Goal: Task Accomplishment & Management: Manage account settings

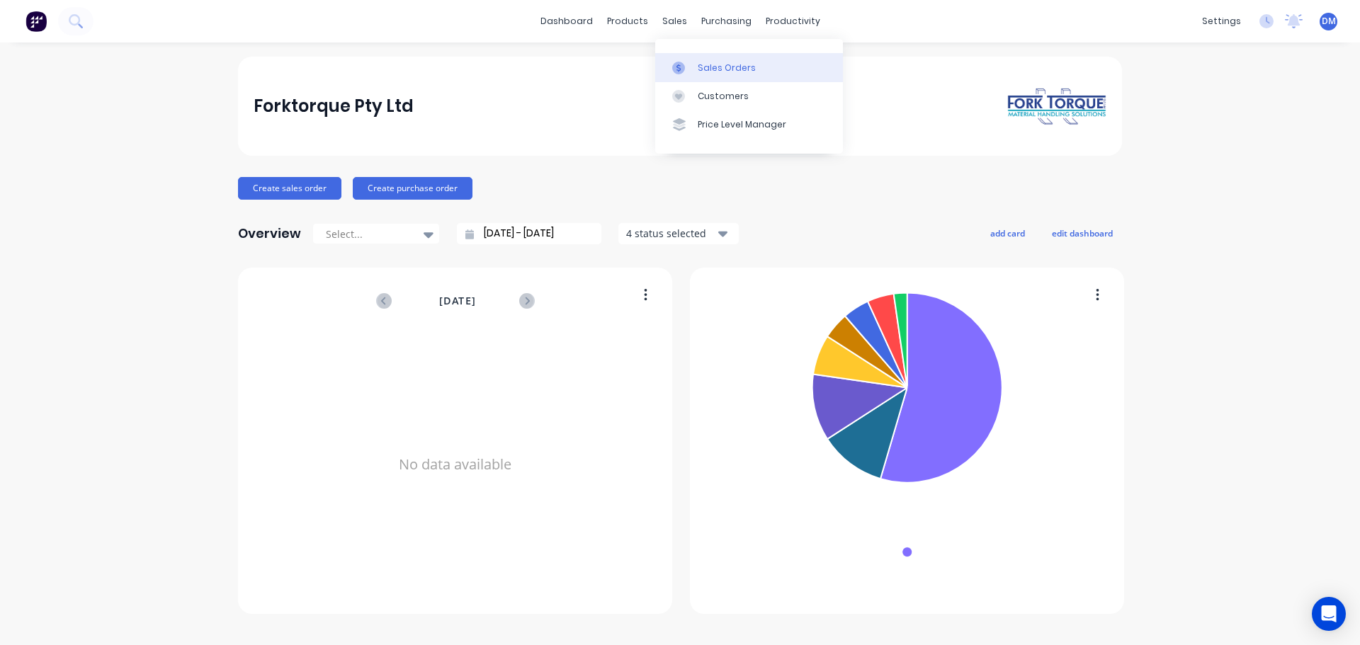
click at [696, 66] on link "Sales Orders" at bounding box center [749, 67] width 188 height 28
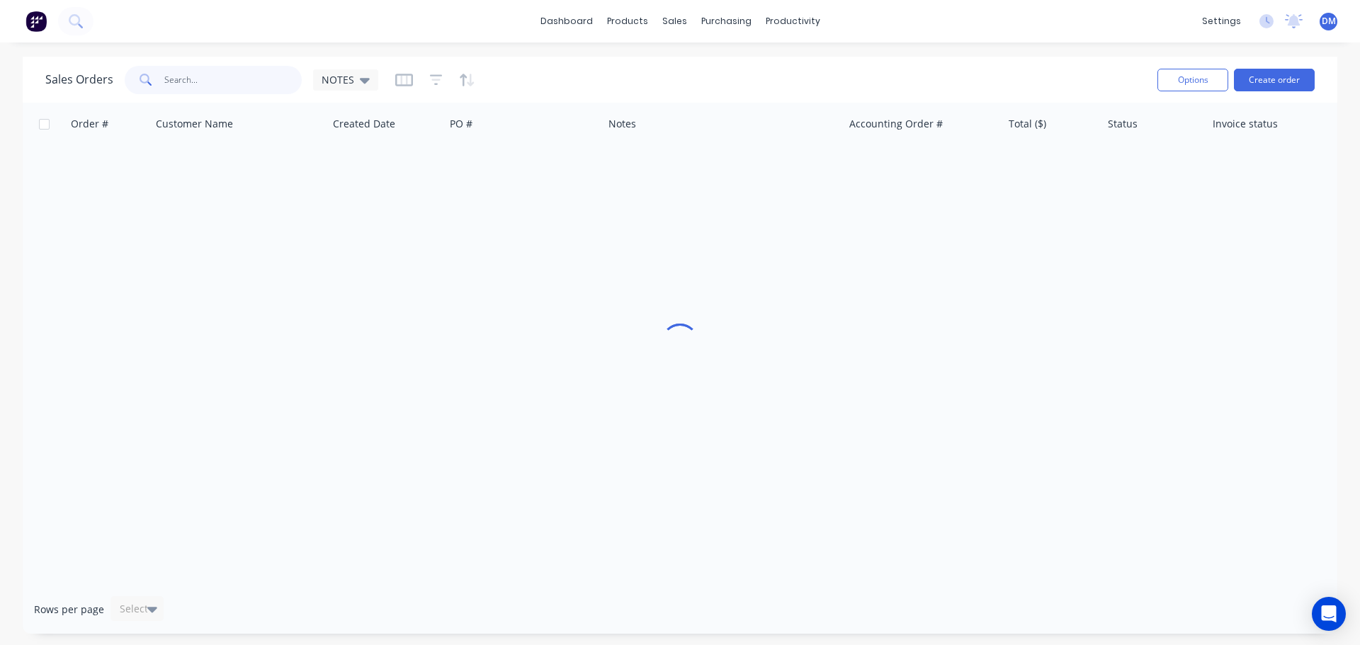
click at [227, 76] on input "text" at bounding box center [233, 80] width 138 height 28
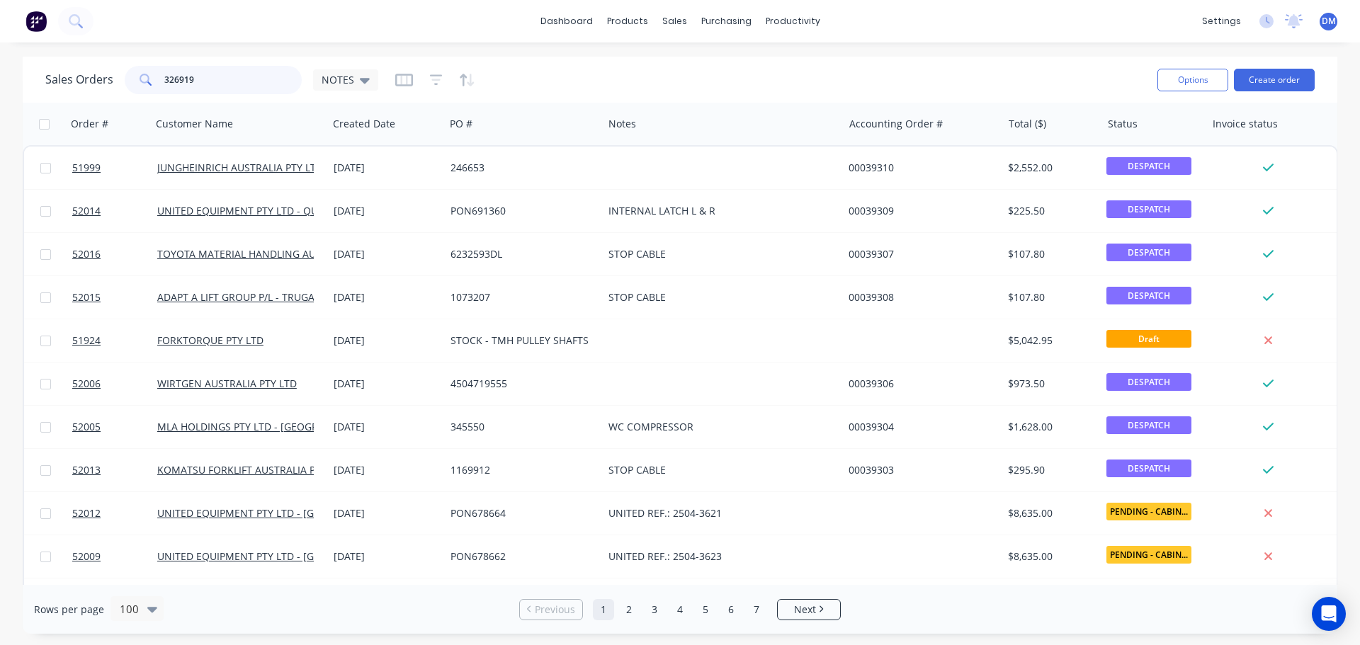
type input "326919"
click at [174, 80] on input "text" at bounding box center [233, 80] width 138 height 28
type input "29939"
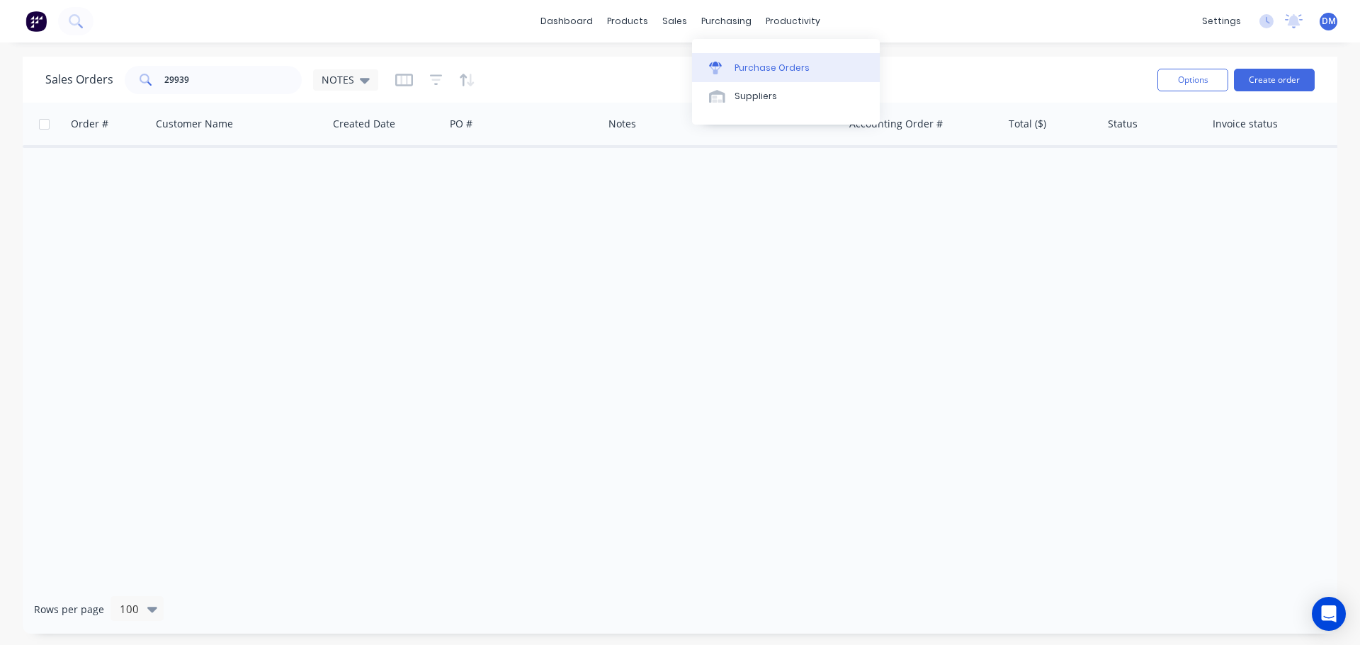
click at [771, 71] on div "Purchase Orders" at bounding box center [771, 68] width 75 height 13
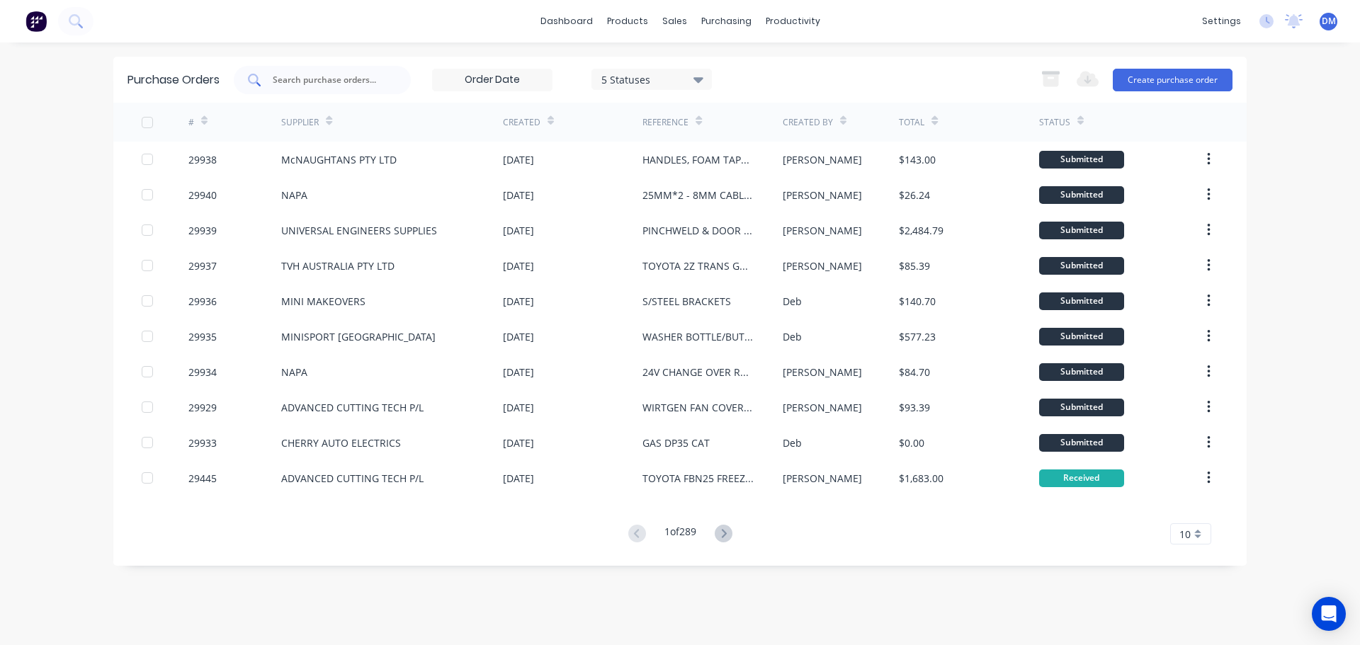
click at [332, 79] on input "text" at bounding box center [330, 80] width 118 height 14
type input "29939"
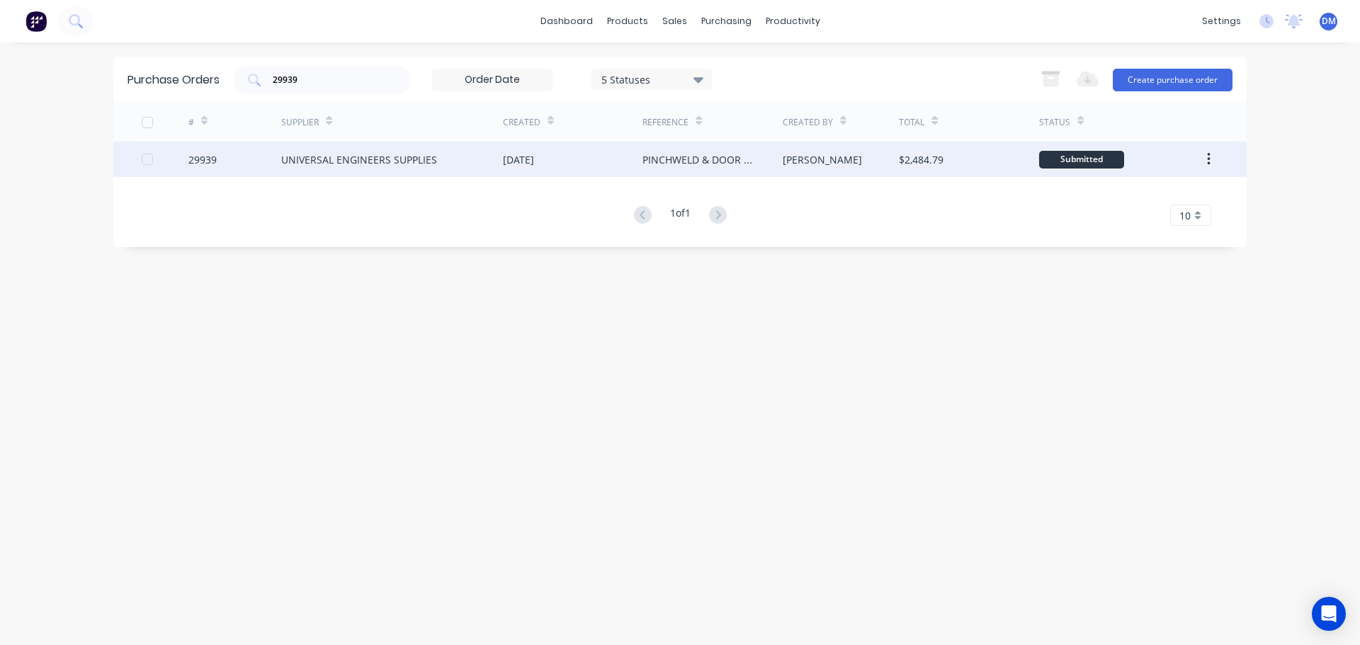
click at [393, 155] on div "UNIVERSAL ENGINEERS SUPPLIES" at bounding box center [359, 159] width 156 height 15
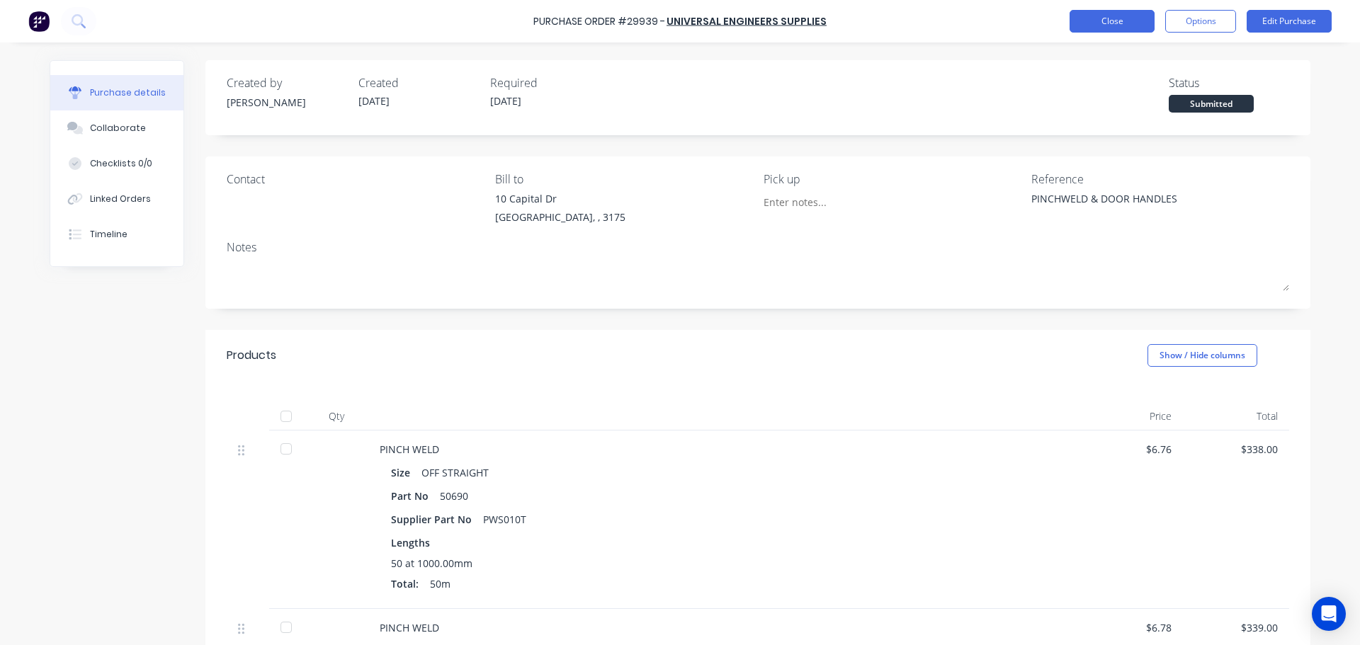
click at [1113, 23] on button "Close" at bounding box center [1111, 21] width 85 height 23
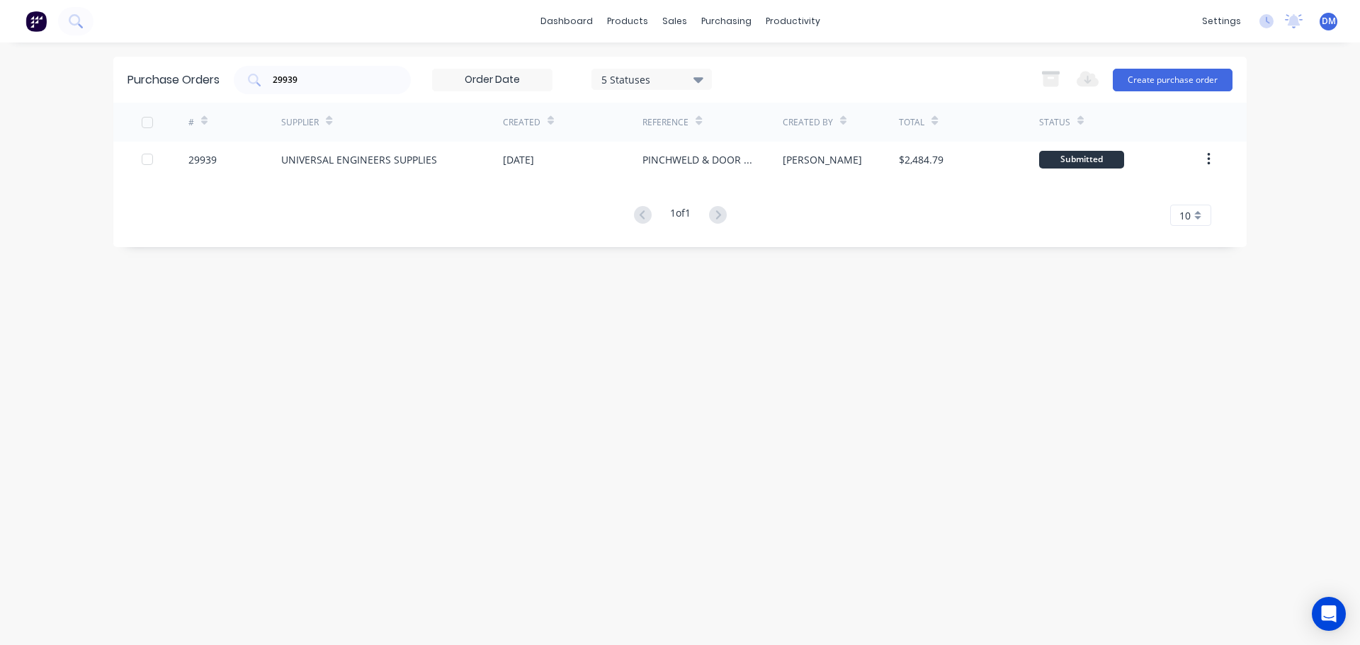
drag, startPoint x: 302, startPoint y: 79, endPoint x: 198, endPoint y: 91, distance: 105.5
click at [215, 86] on div "Purchase Orders 29939 5 Statuses 5 Statuses Export to Excel (XLSX) Create purch…" at bounding box center [679, 80] width 1133 height 46
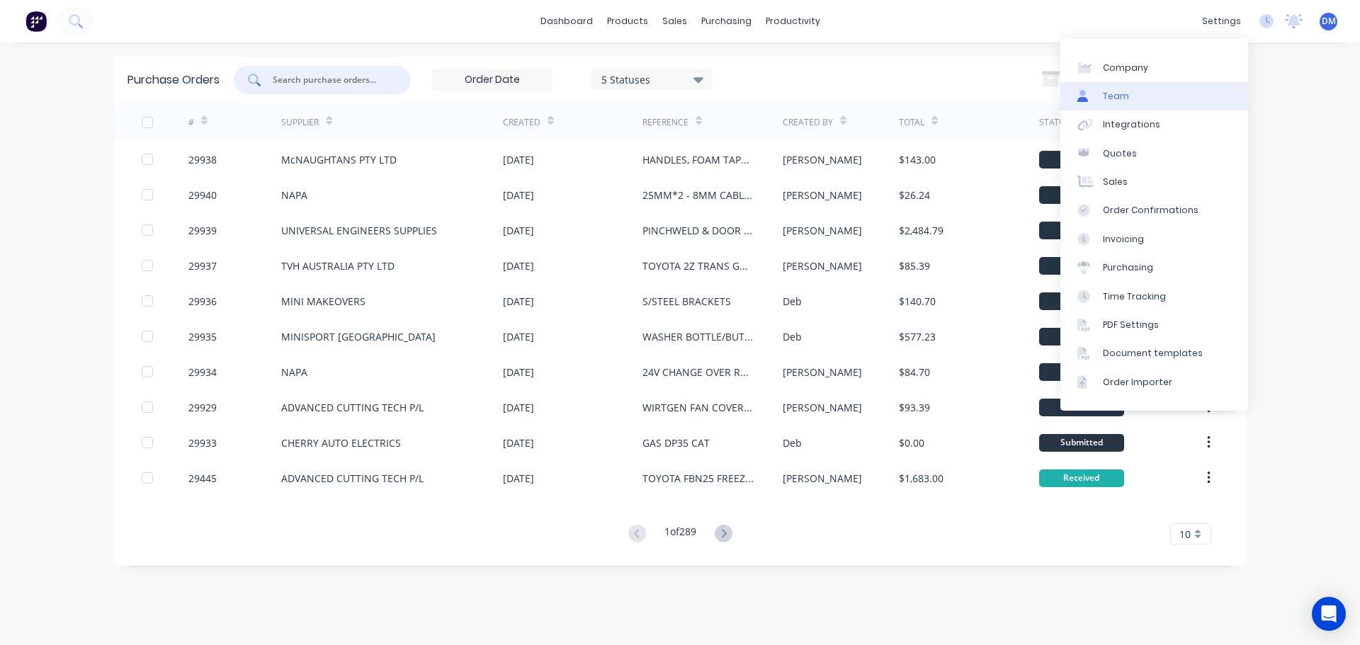
click at [1135, 93] on link "Team" at bounding box center [1154, 96] width 188 height 28
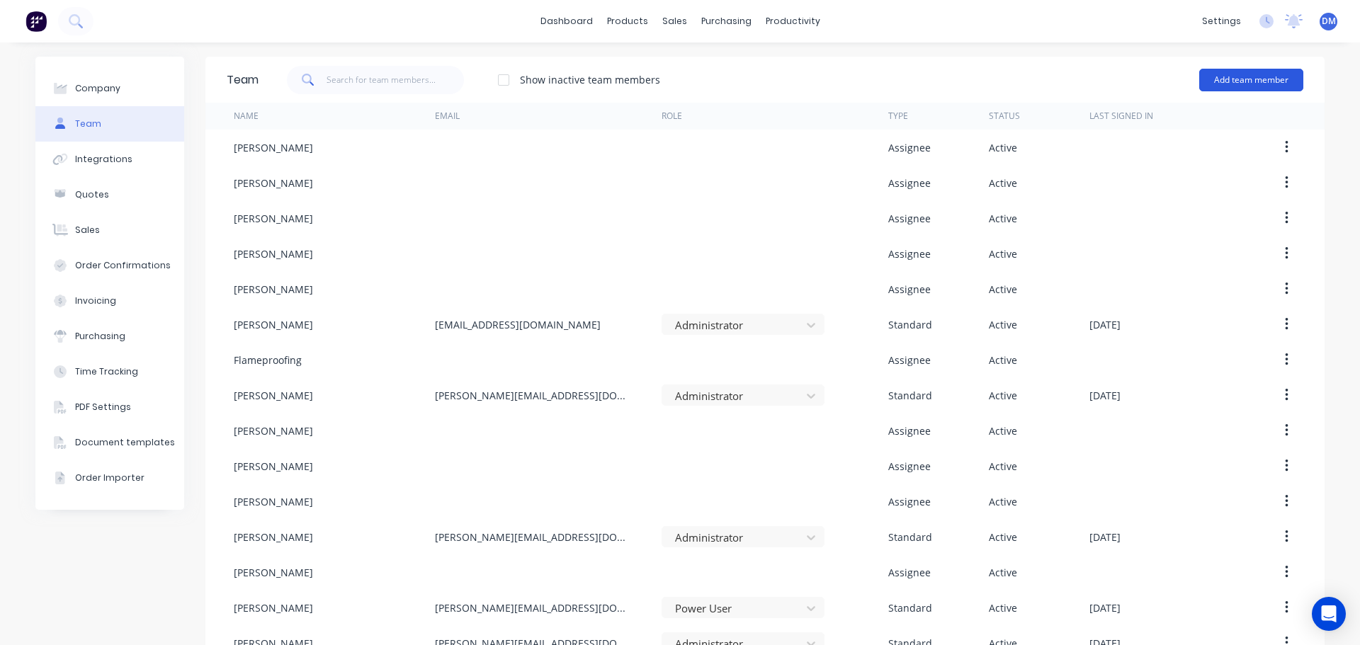
click at [1278, 76] on button "Add team member" at bounding box center [1251, 80] width 104 height 23
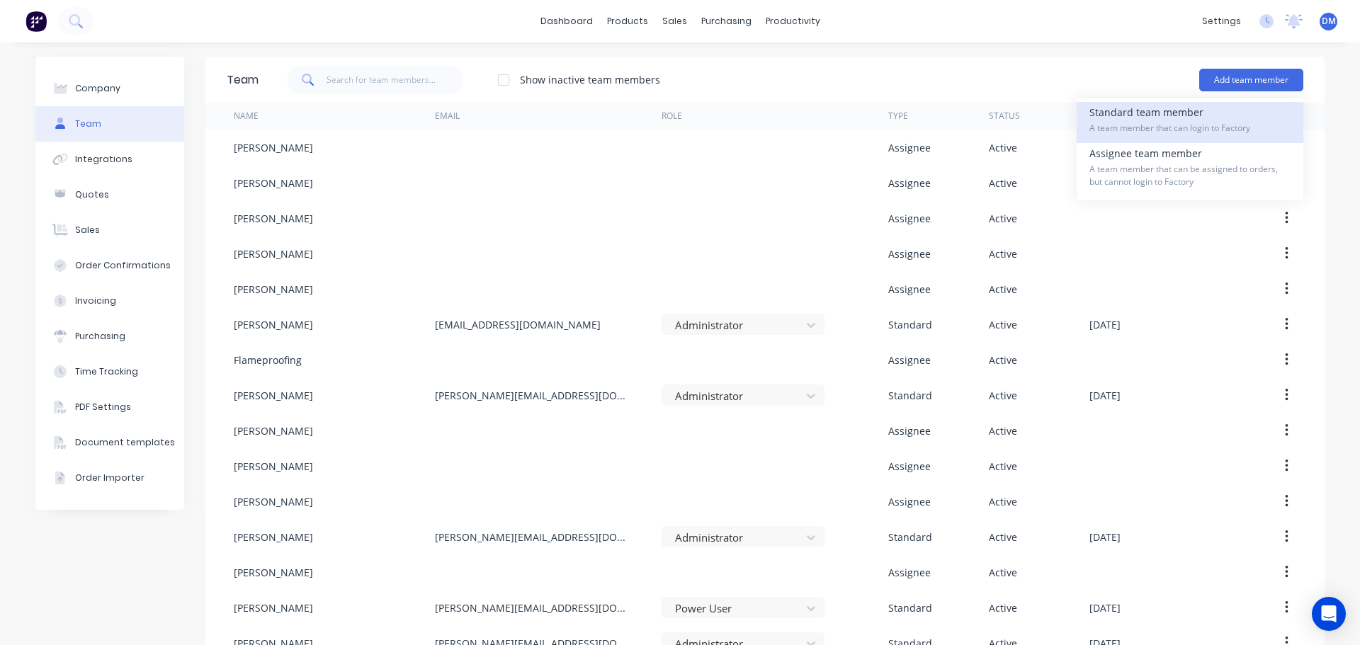
click at [1188, 109] on div "Standard team member A team member that can login to Factory" at bounding box center [1189, 122] width 201 height 41
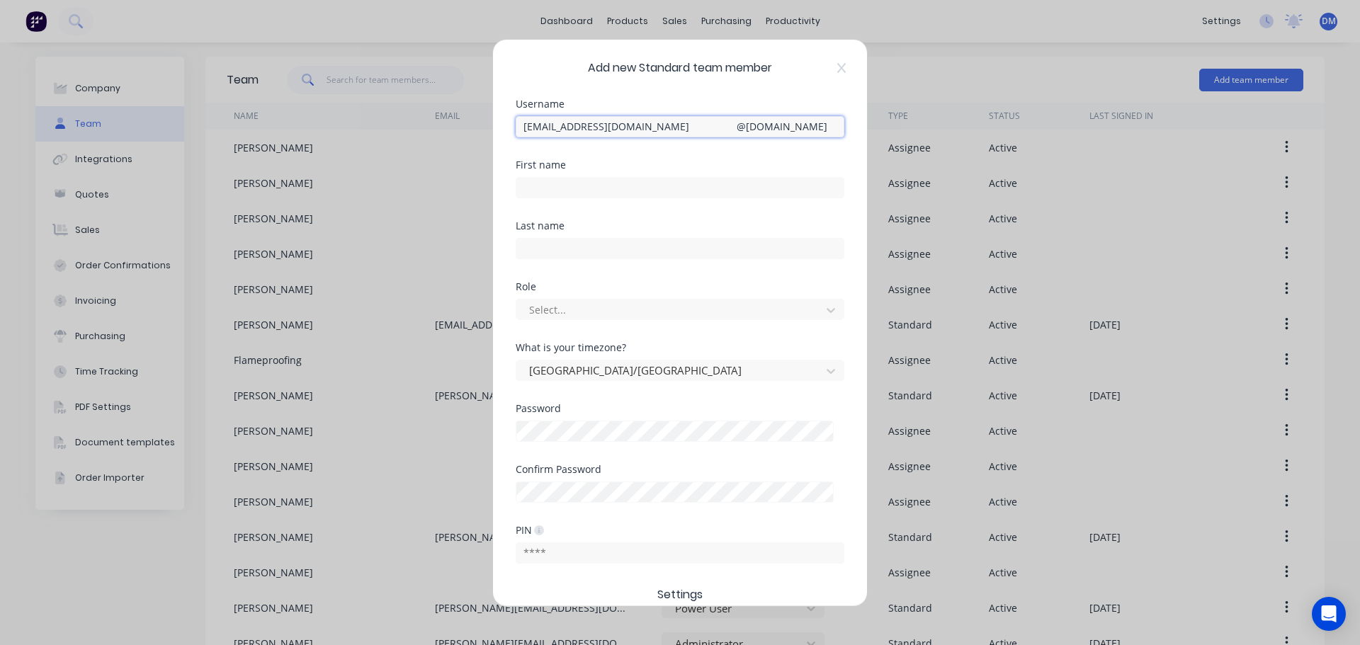
click at [652, 127] on input "debm@forktorque.com.au" at bounding box center [680, 126] width 329 height 21
drag, startPoint x: 655, startPoint y: 127, endPoint x: 456, endPoint y: 111, distance: 199.6
click at [458, 111] on div "Add new Standard team member Username debm@forktorque.com.au @ forktorque.com.a…" at bounding box center [680, 322] width 1360 height 645
type input "michelle"
click at [618, 186] on input "text" at bounding box center [680, 187] width 329 height 21
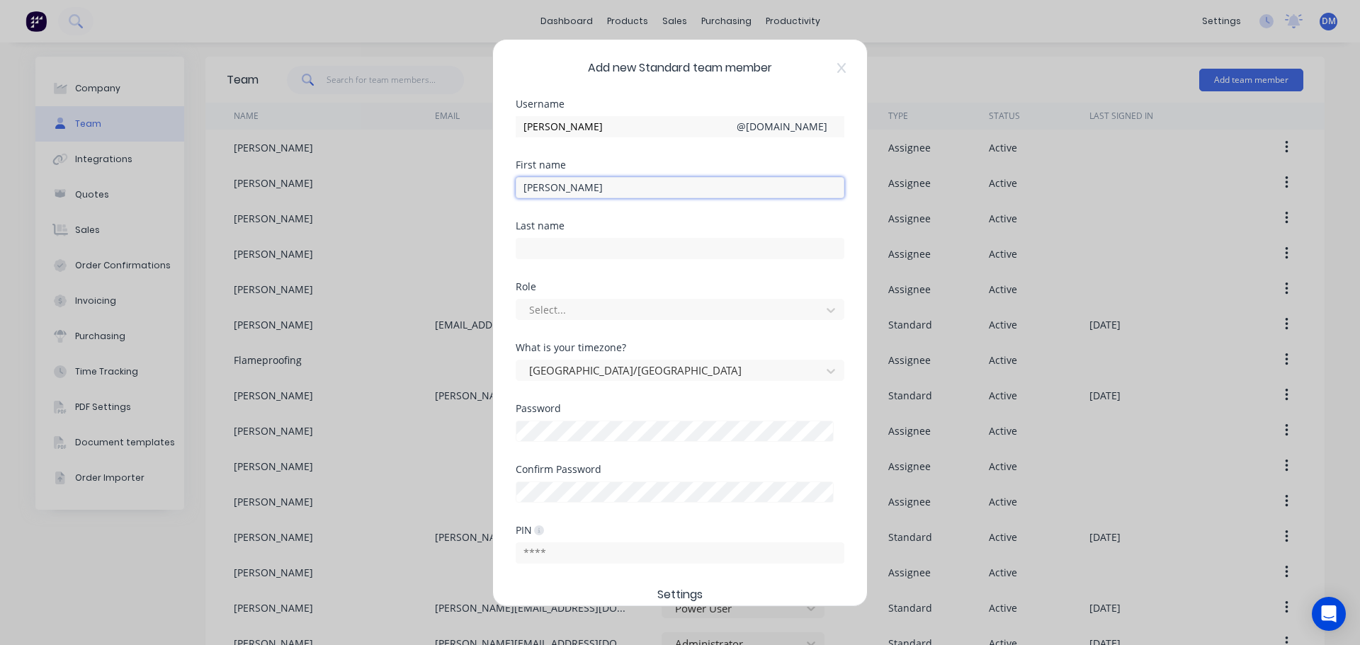
type input "Michelle"
type input "Hobson"
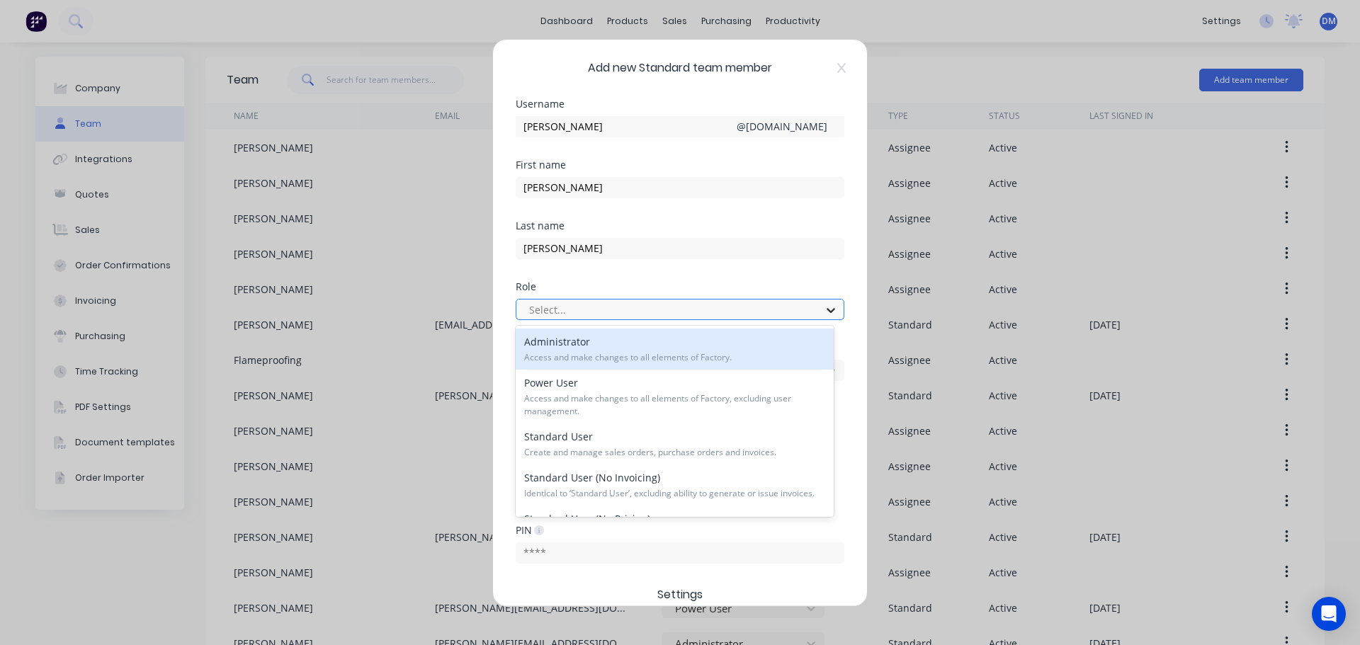
click at [824, 309] on icon at bounding box center [831, 310] width 14 height 14
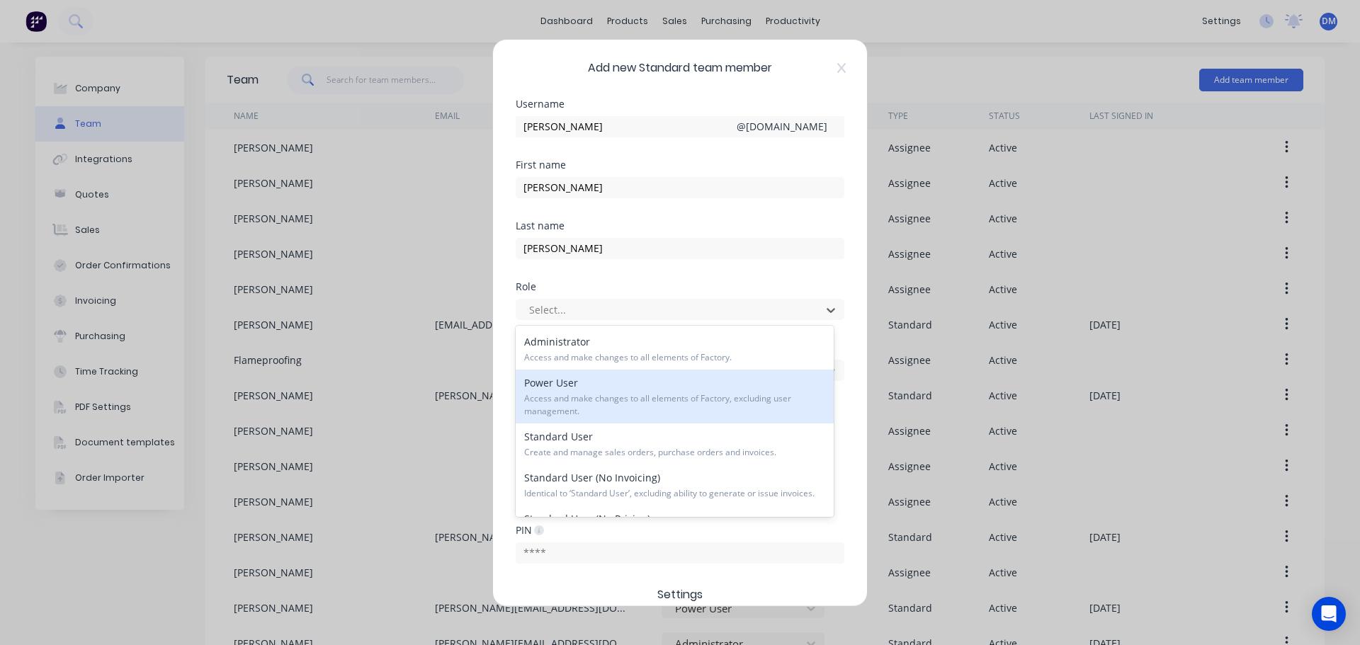
click at [678, 405] on span "Access and make changes to all elements of Factory, excluding user management." at bounding box center [674, 404] width 301 height 25
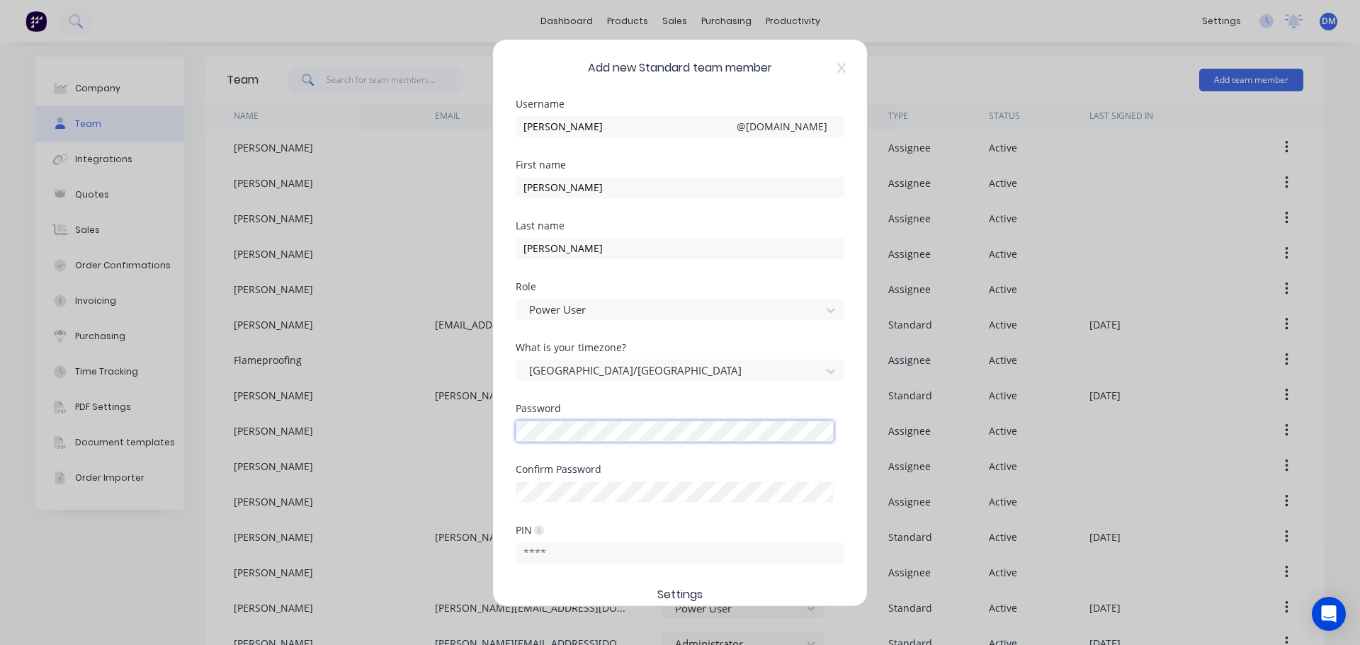
click at [457, 414] on div "Add new Standard team member Username michelle @ forktorque.com.au First name M…" at bounding box center [680, 322] width 1360 height 645
click at [603, 549] on input "text" at bounding box center [680, 552] width 329 height 21
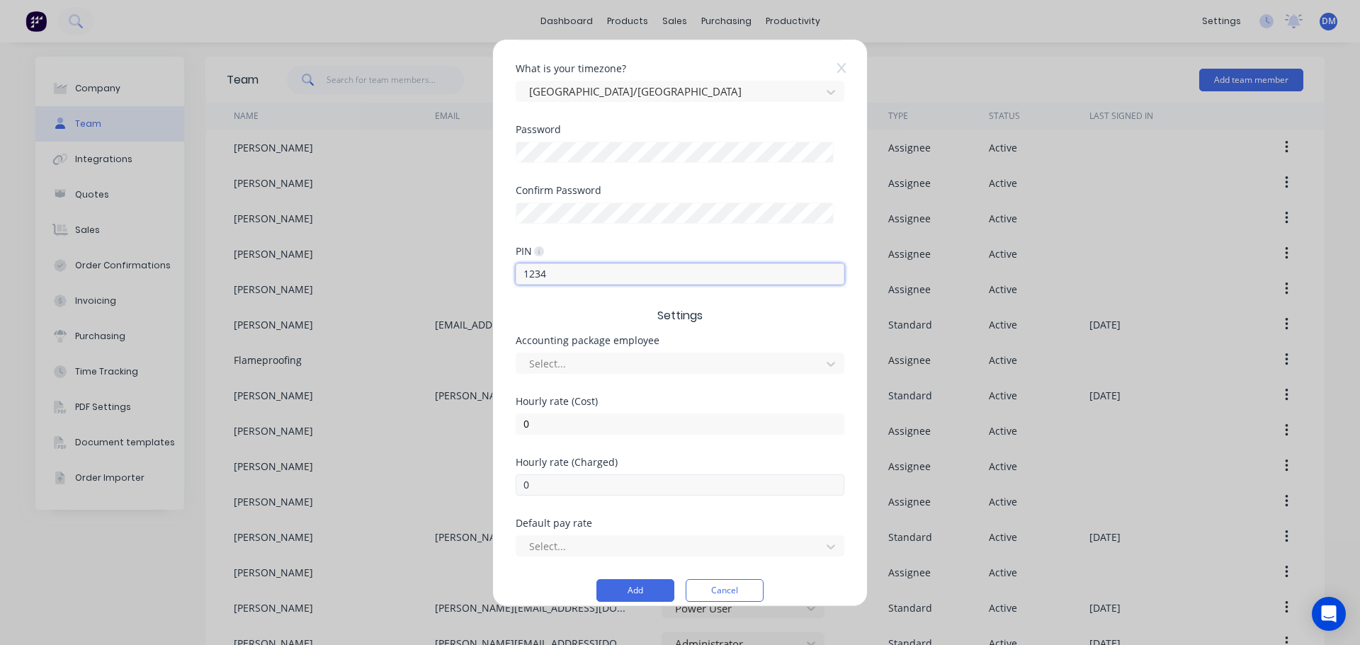
scroll to position [283, 0]
type input "1234"
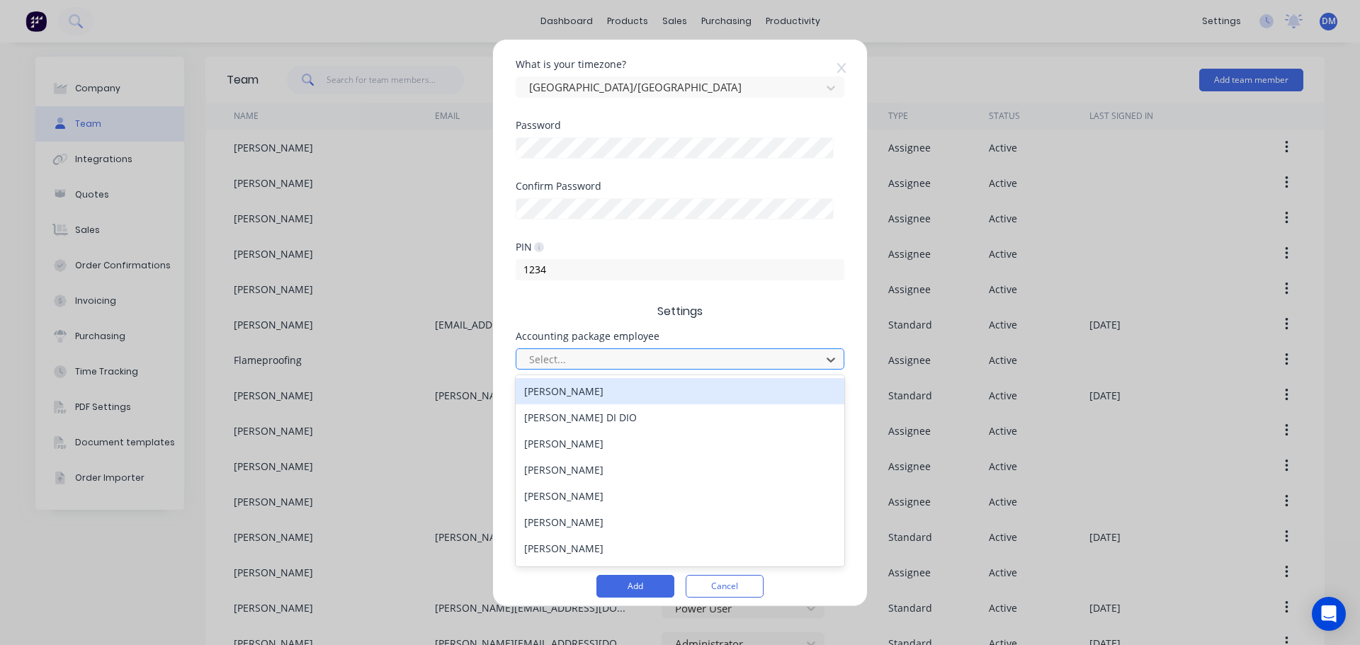
click at [646, 358] on div at bounding box center [671, 360] width 286 height 18
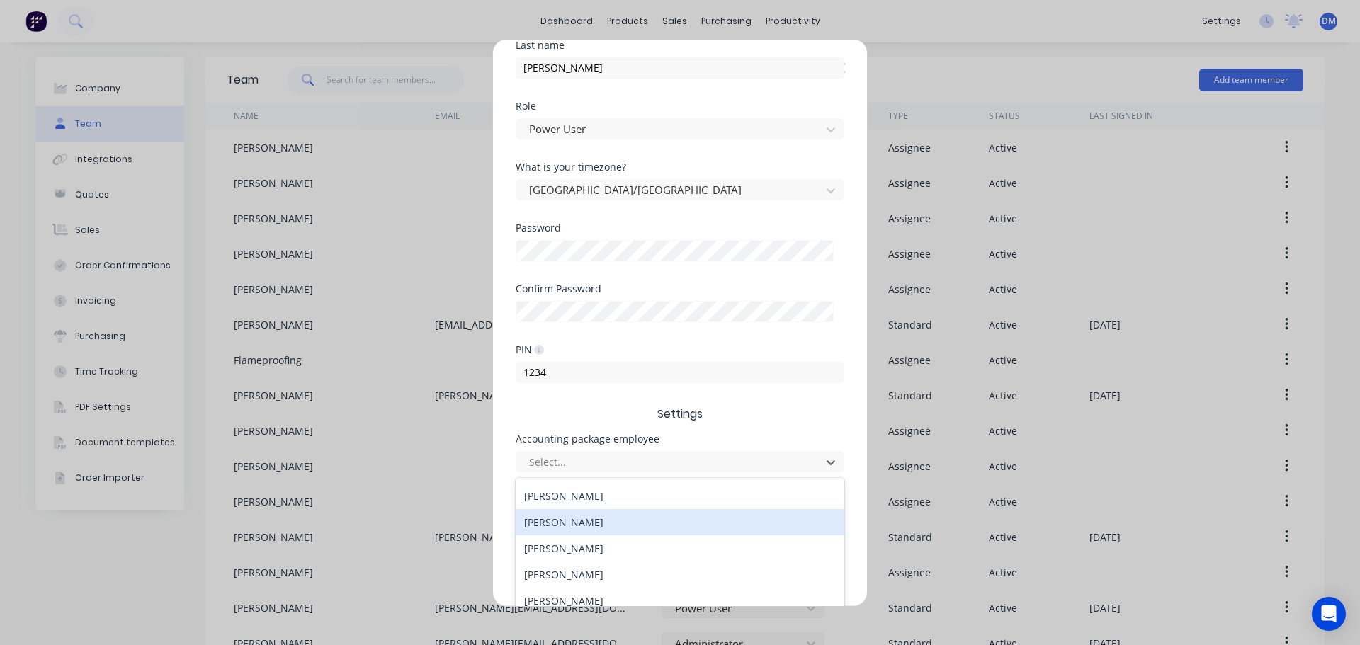
scroll to position [212, 0]
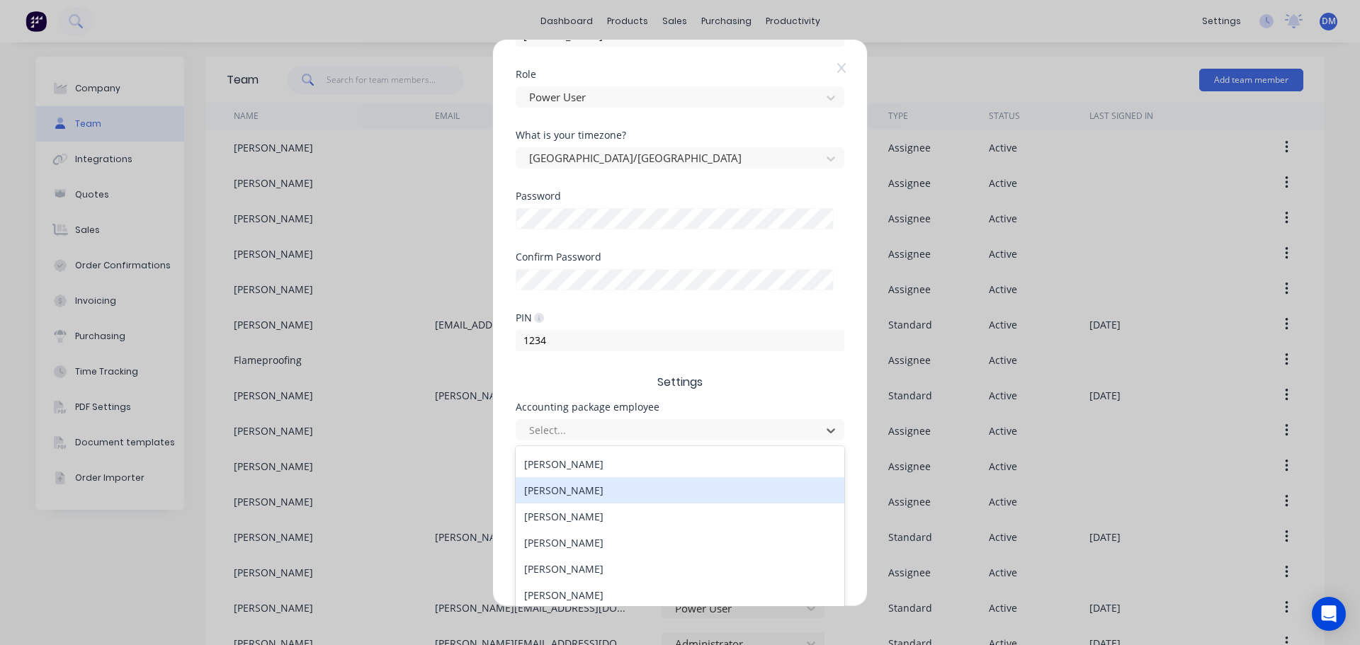
click at [598, 374] on span "Settings" at bounding box center [680, 382] width 329 height 17
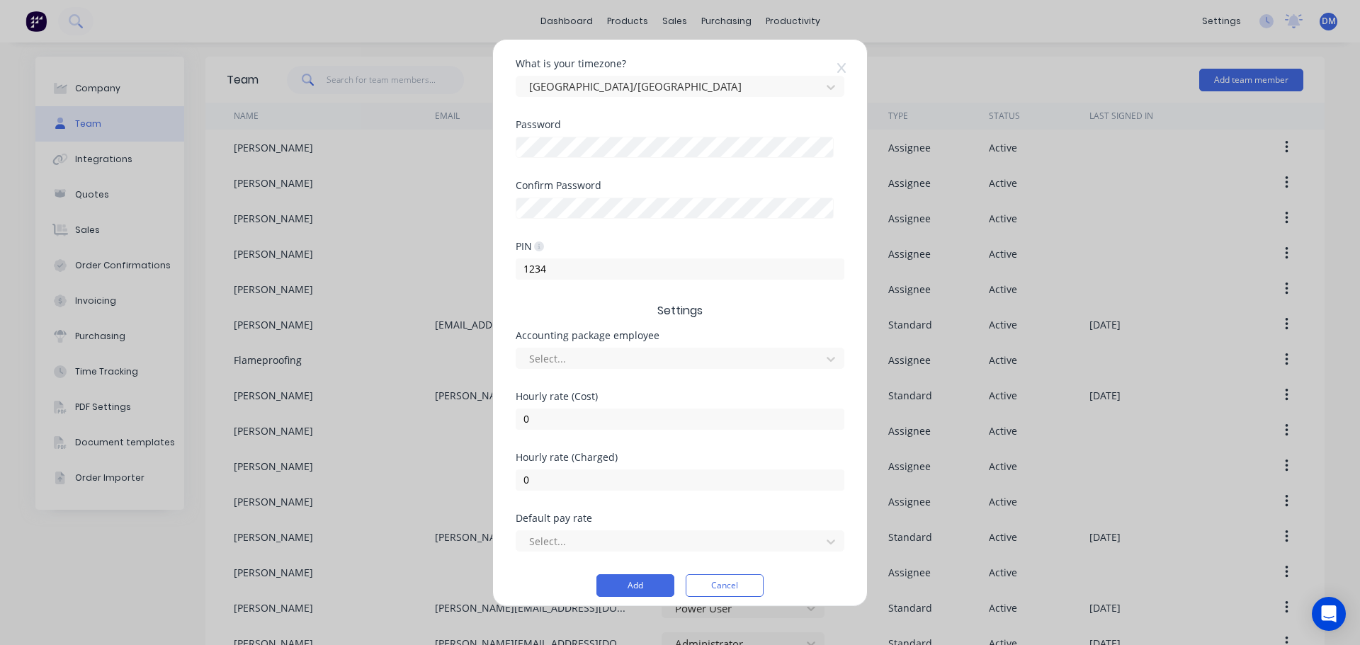
scroll to position [295, 0]
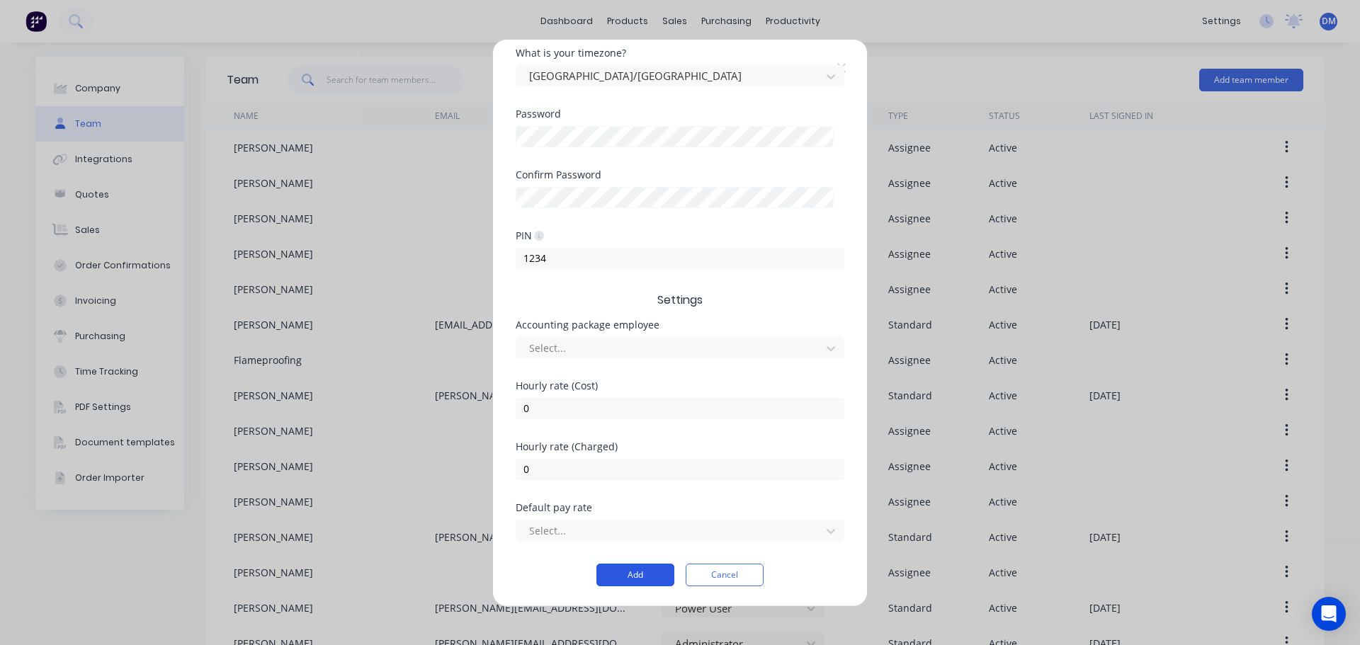
click at [632, 573] on button "Add" at bounding box center [635, 575] width 78 height 23
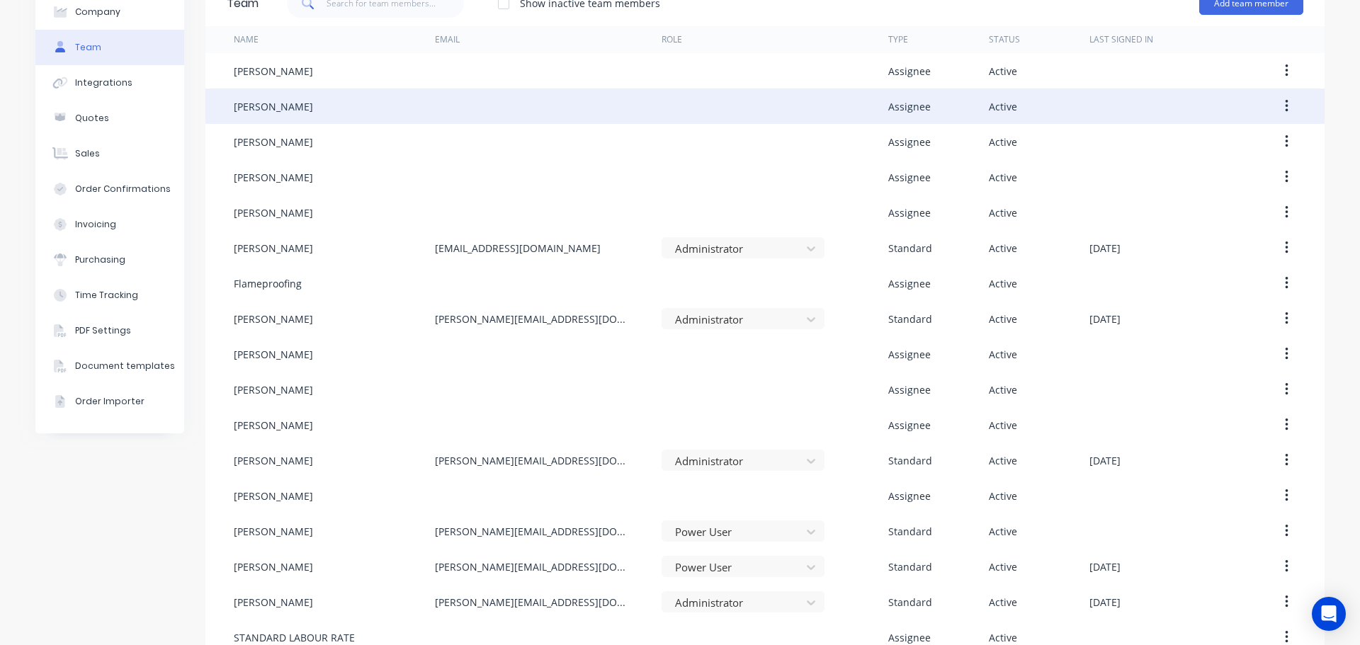
scroll to position [0, 0]
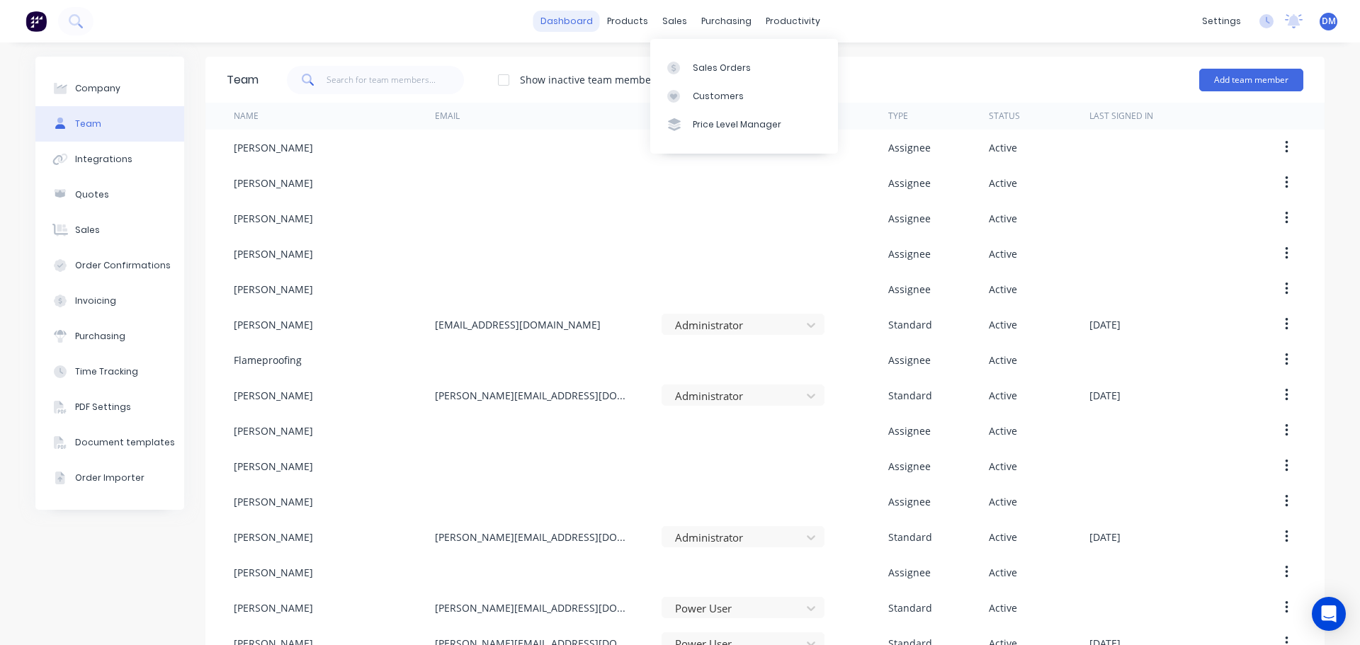
click at [584, 16] on link "dashboard" at bounding box center [566, 21] width 67 height 21
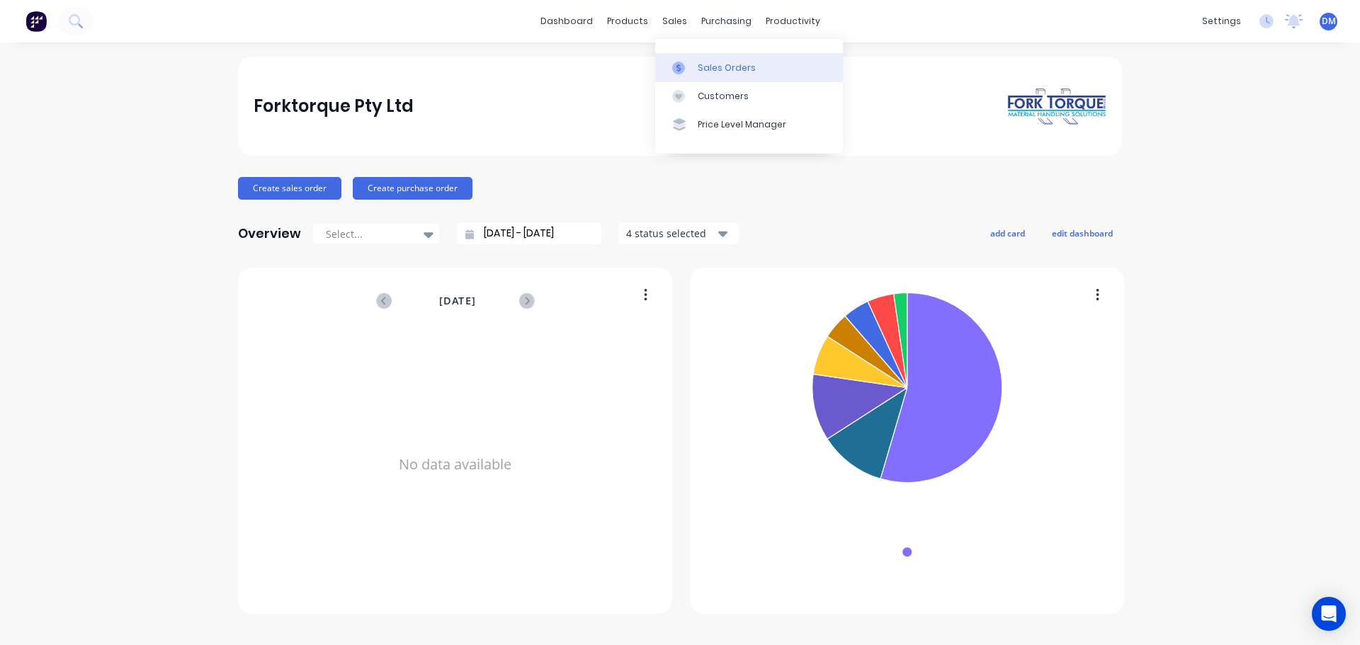
click at [713, 68] on div "Sales Orders" at bounding box center [727, 68] width 58 height 13
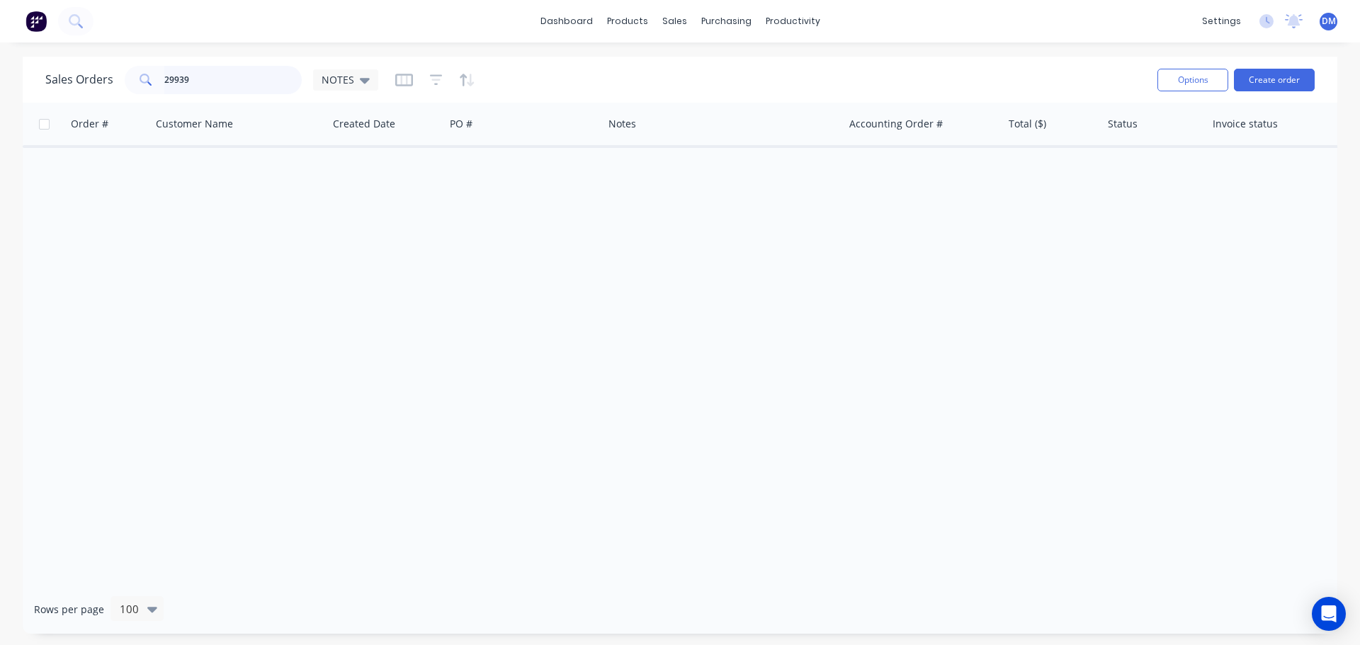
click at [53, 50] on div "dashboard products sales purchasing productivity dashboard products Product Cat…" at bounding box center [680, 322] width 1360 height 645
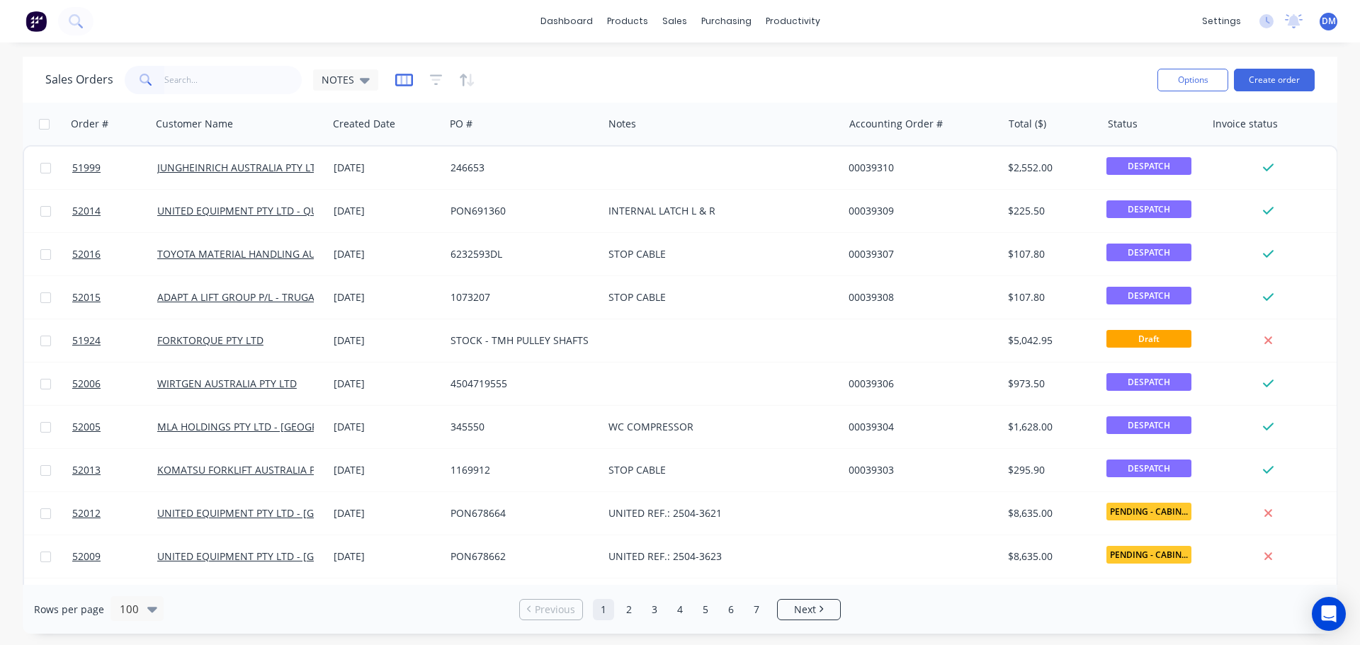
click at [400, 78] on icon "button" at bounding box center [403, 79] width 7 height 9
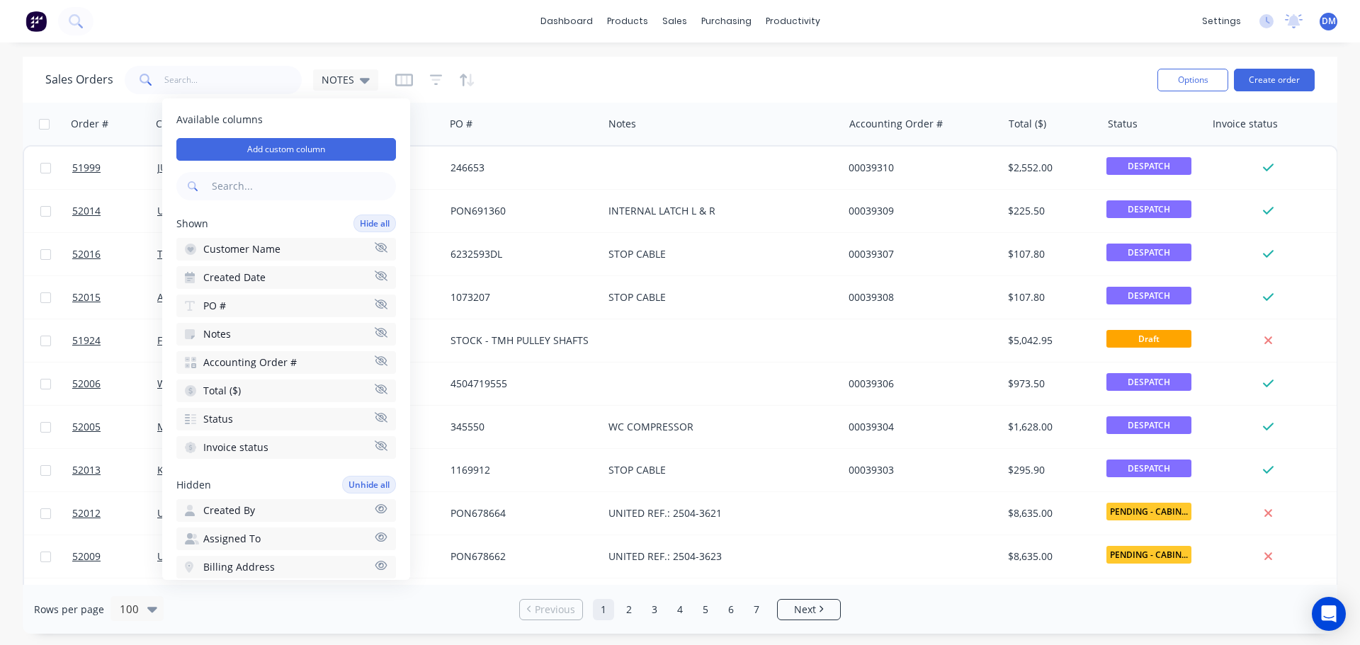
click at [538, 72] on div "Sales Orders NOTES" at bounding box center [595, 79] width 1101 height 35
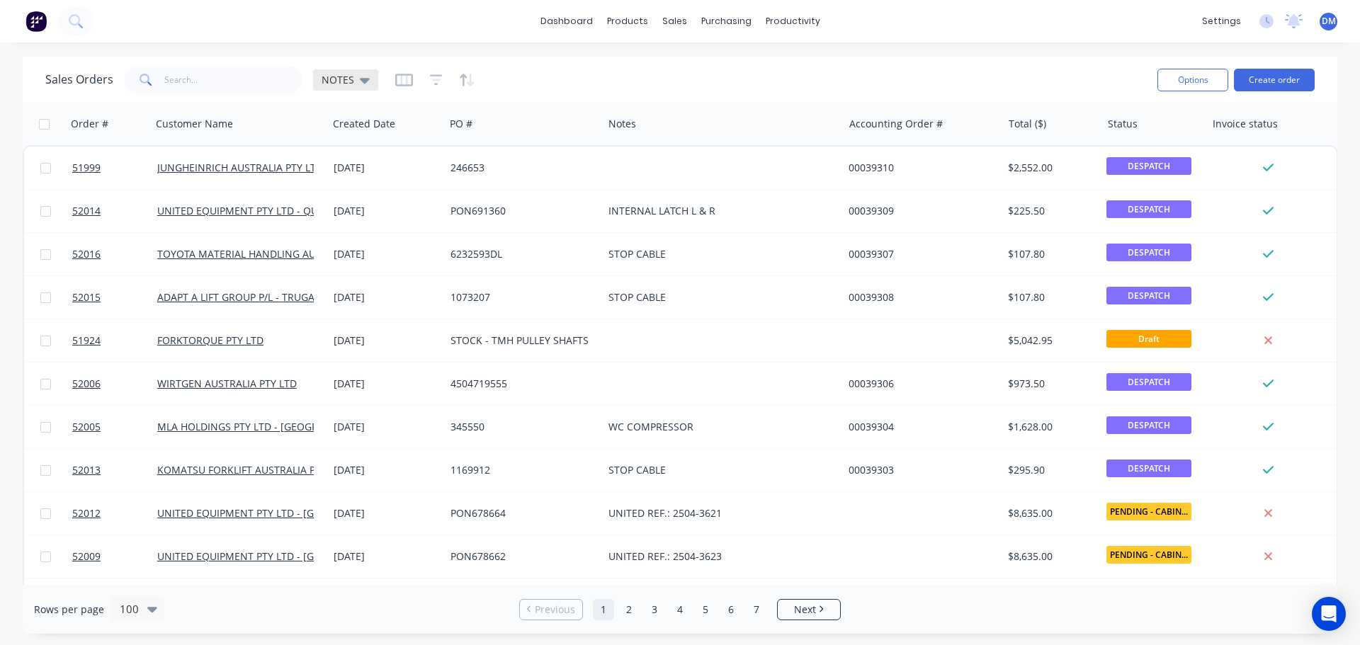
click at [363, 79] on icon at bounding box center [365, 81] width 10 height 6
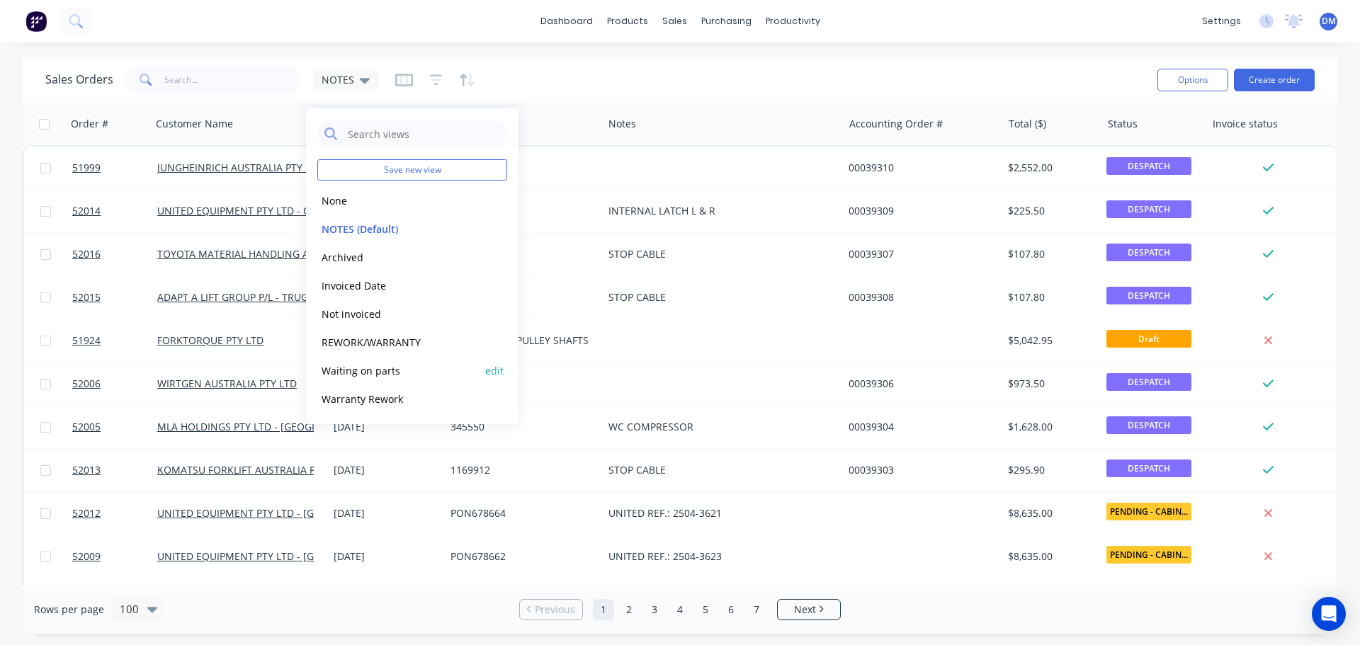
click at [365, 370] on button "Waiting on parts" at bounding box center [397, 371] width 161 height 16
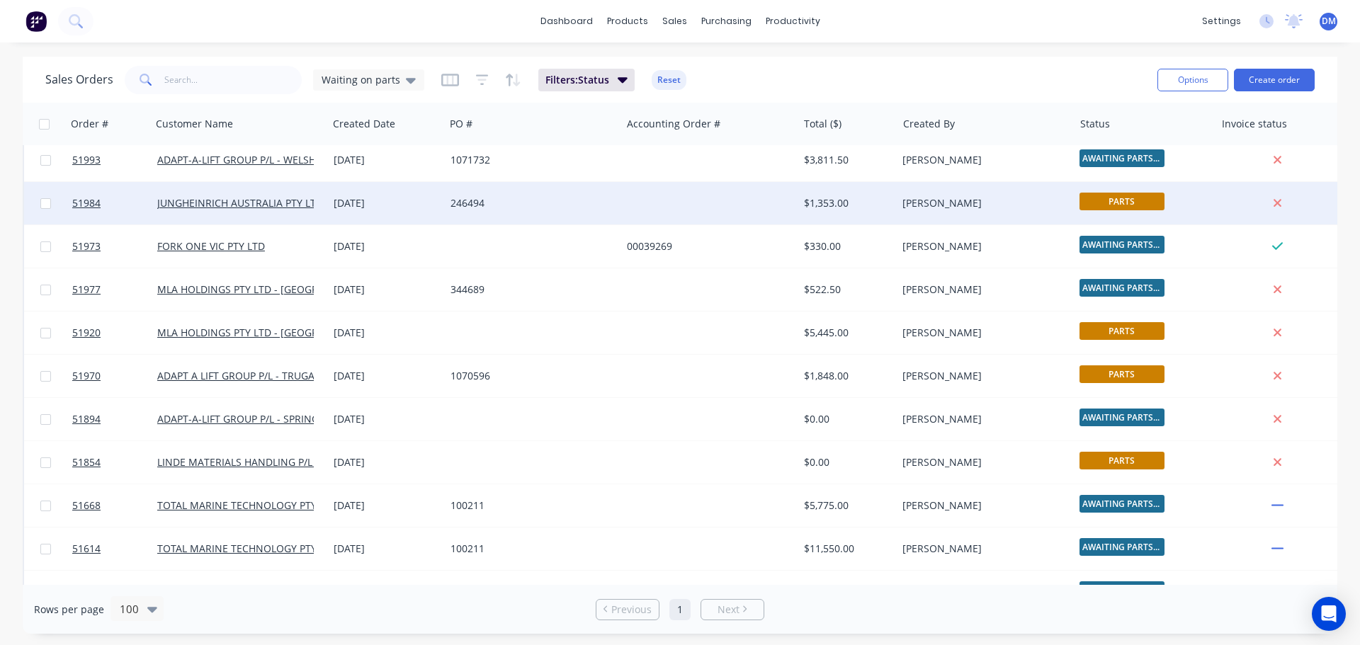
scroll to position [18, 0]
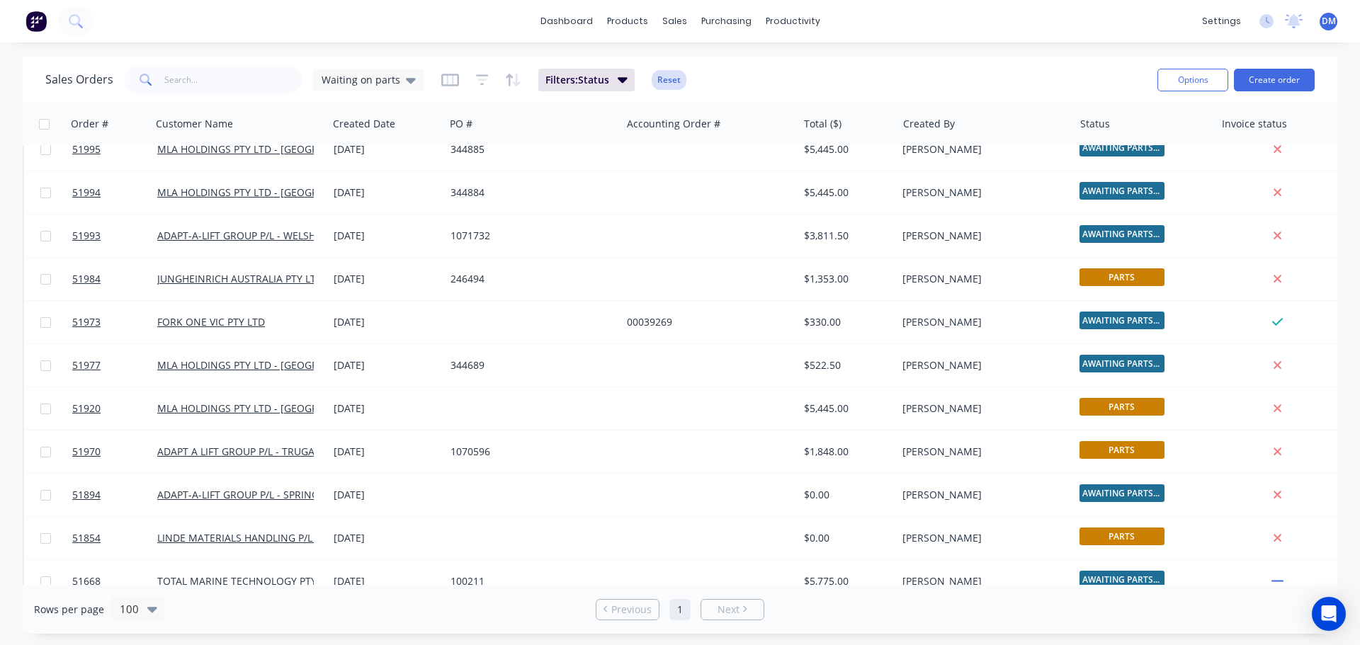
click at [663, 79] on button "Reset" at bounding box center [669, 80] width 35 height 20
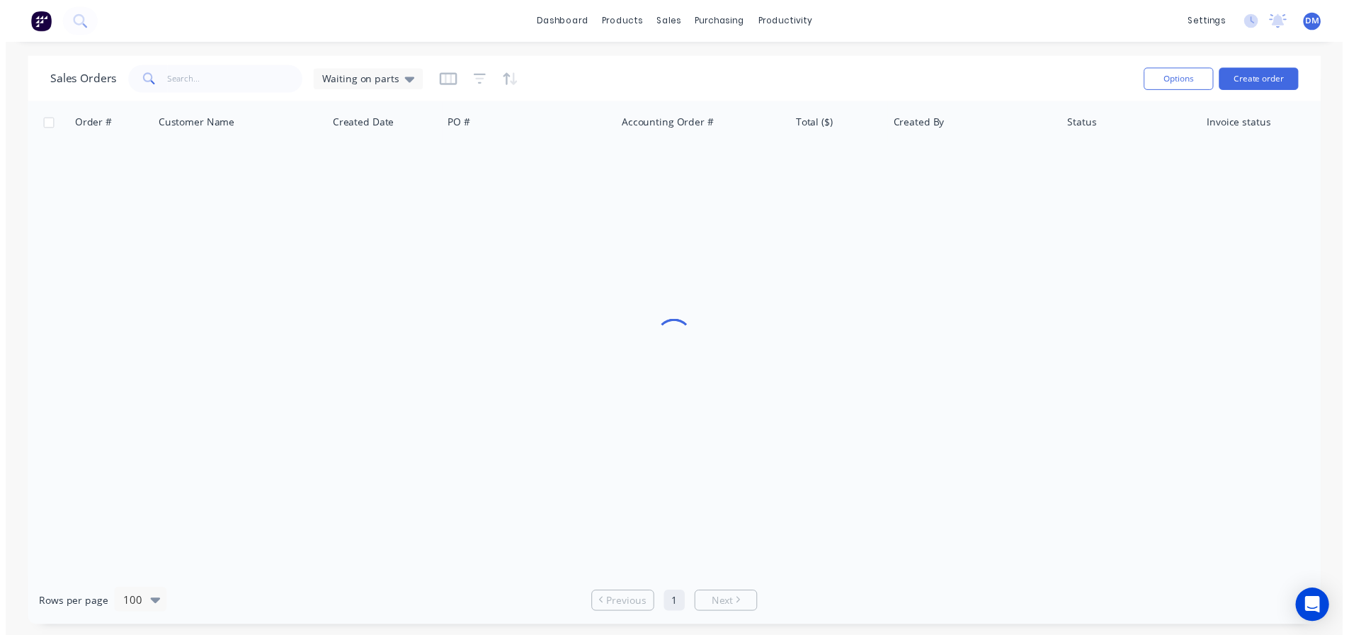
scroll to position [0, 0]
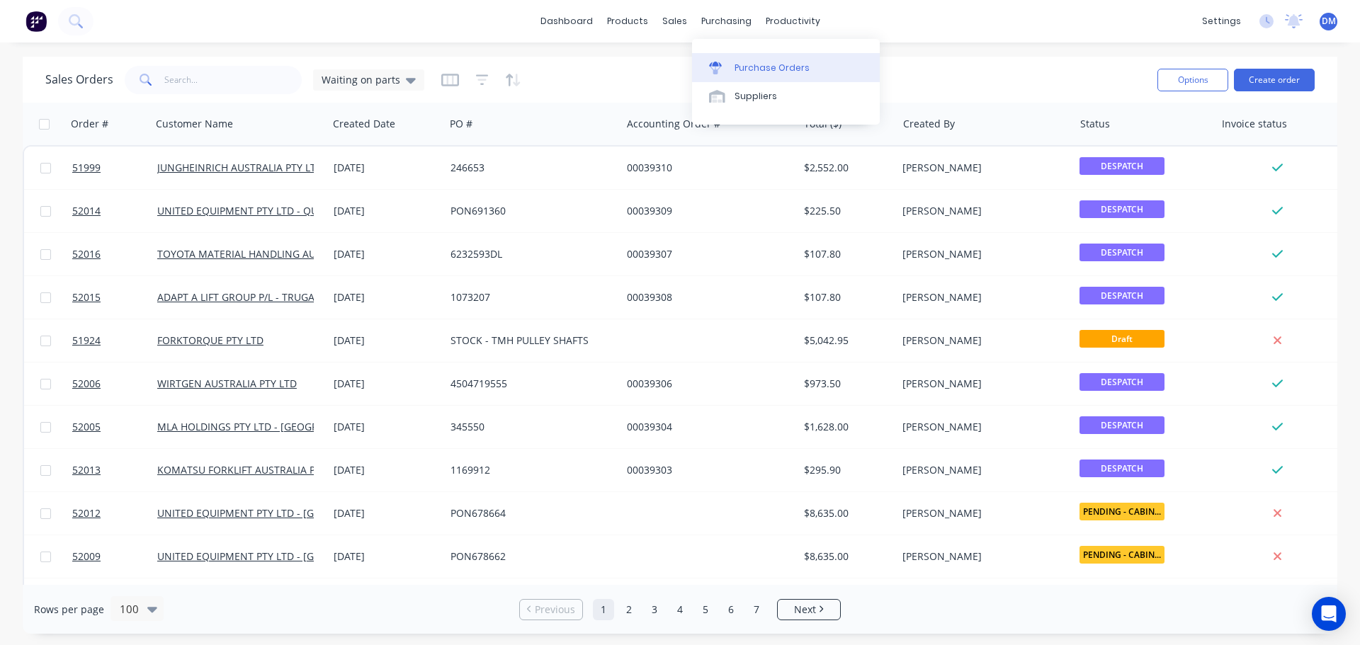
click at [762, 69] on div "Purchase Orders" at bounding box center [771, 68] width 75 height 13
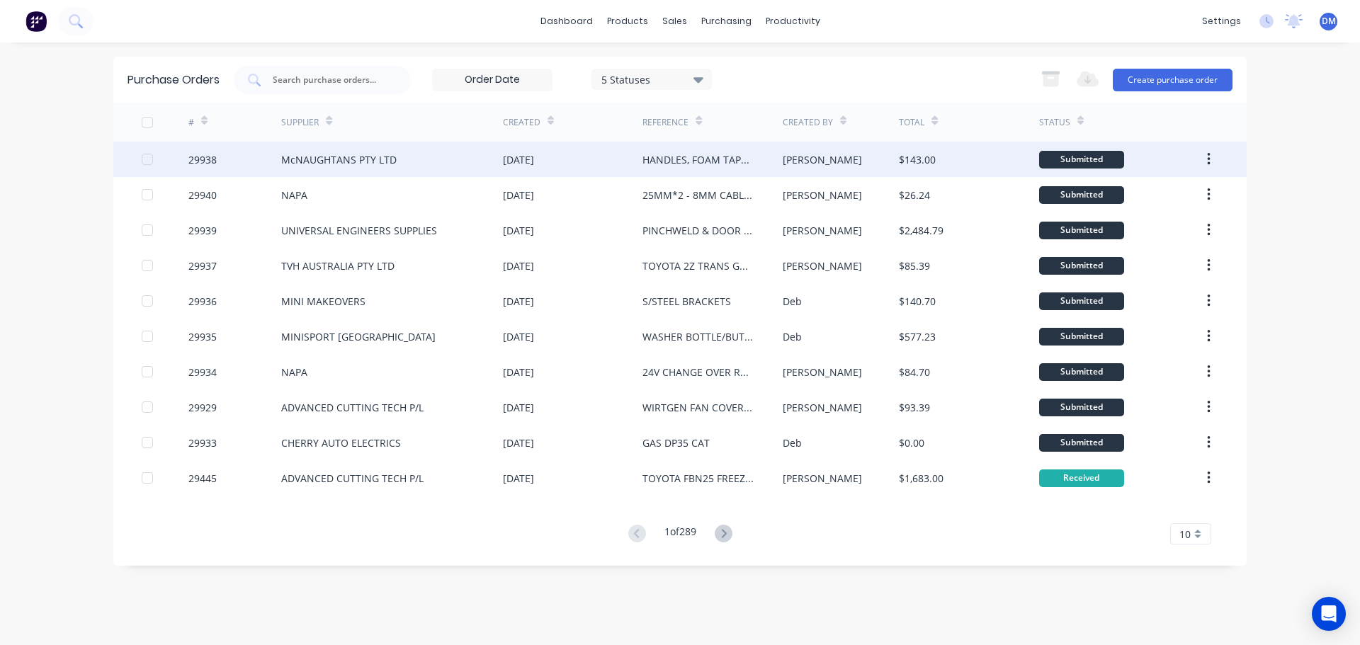
click at [443, 160] on div "McNAUGHTANS PTY LTD" at bounding box center [392, 159] width 222 height 35
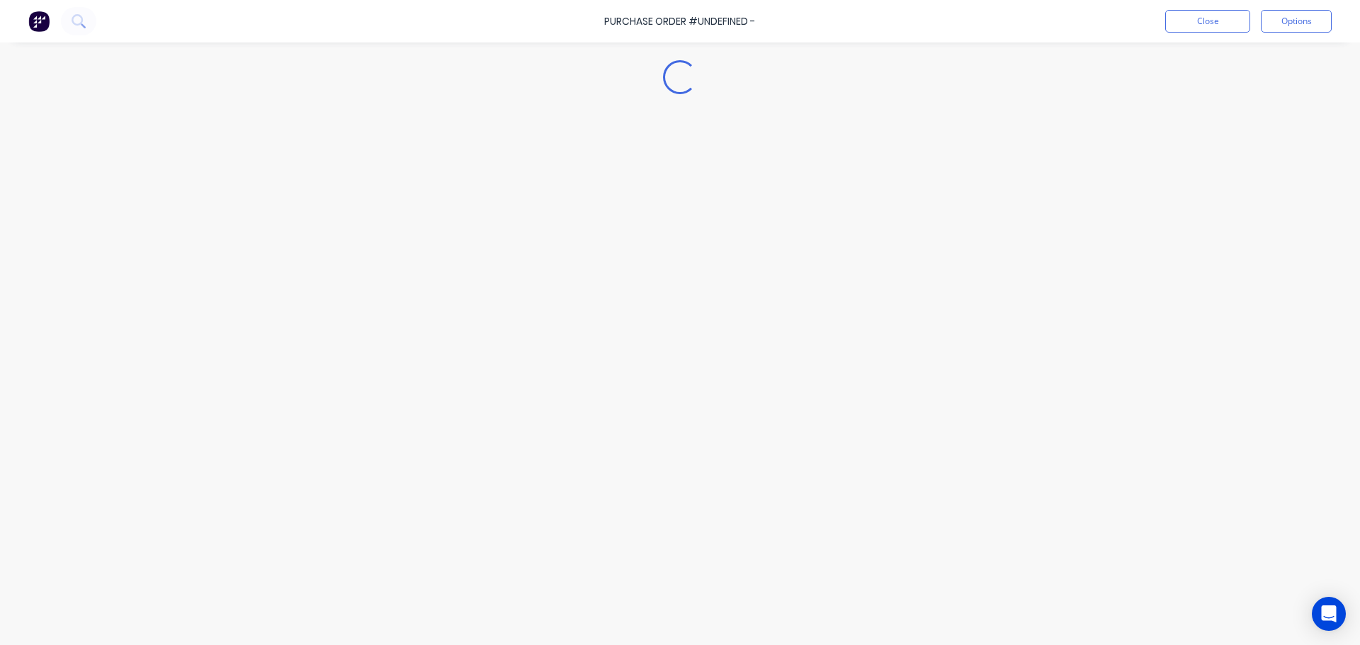
type textarea "x"
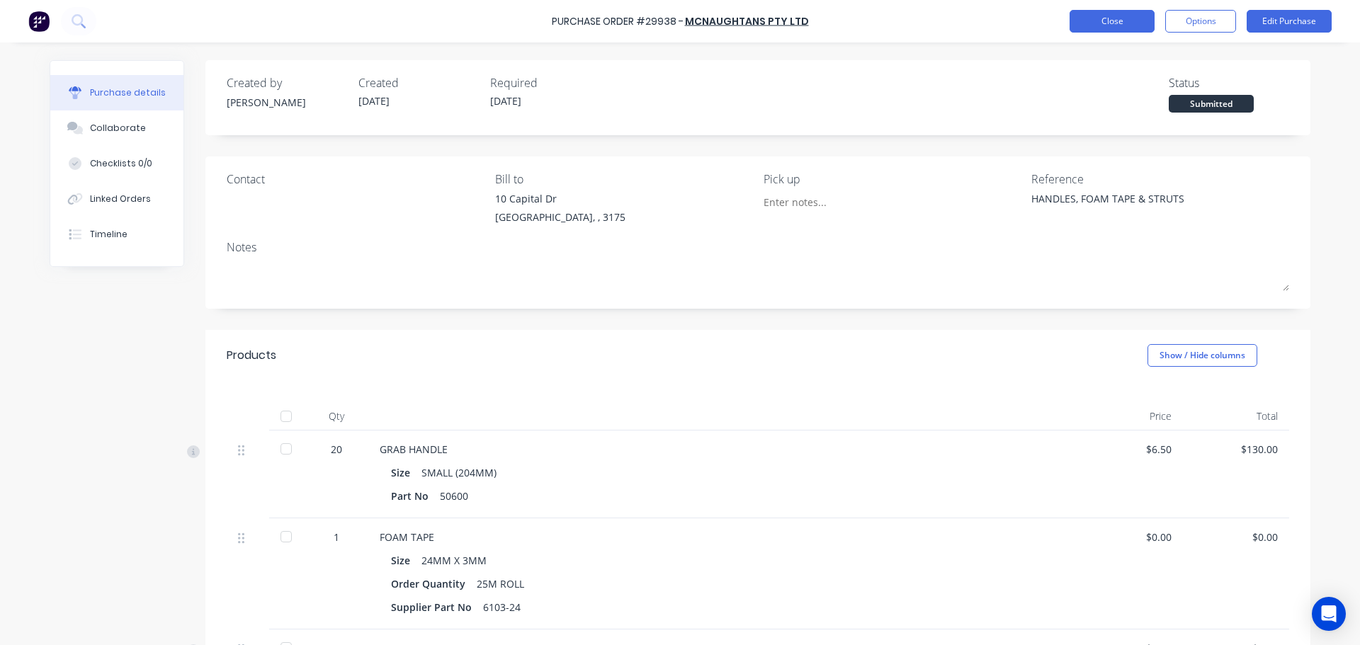
click at [1081, 27] on button "Close" at bounding box center [1111, 21] width 85 height 23
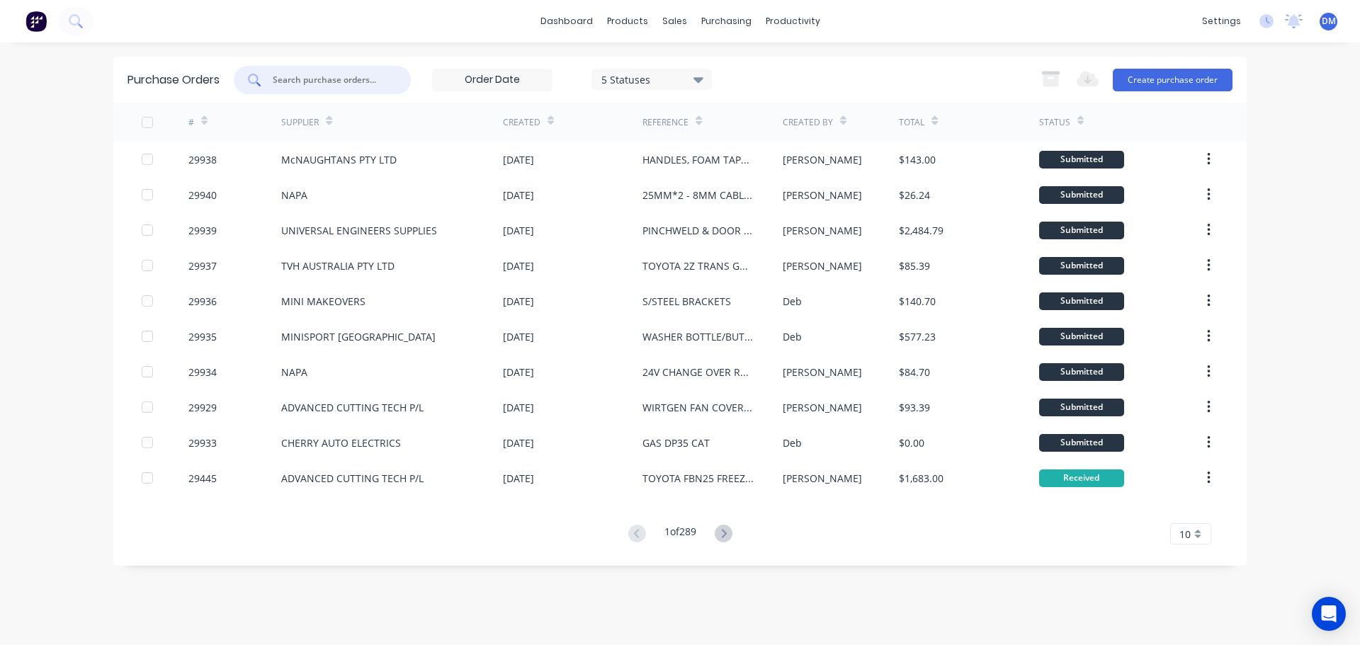
click at [324, 76] on input "text" at bounding box center [330, 80] width 118 height 14
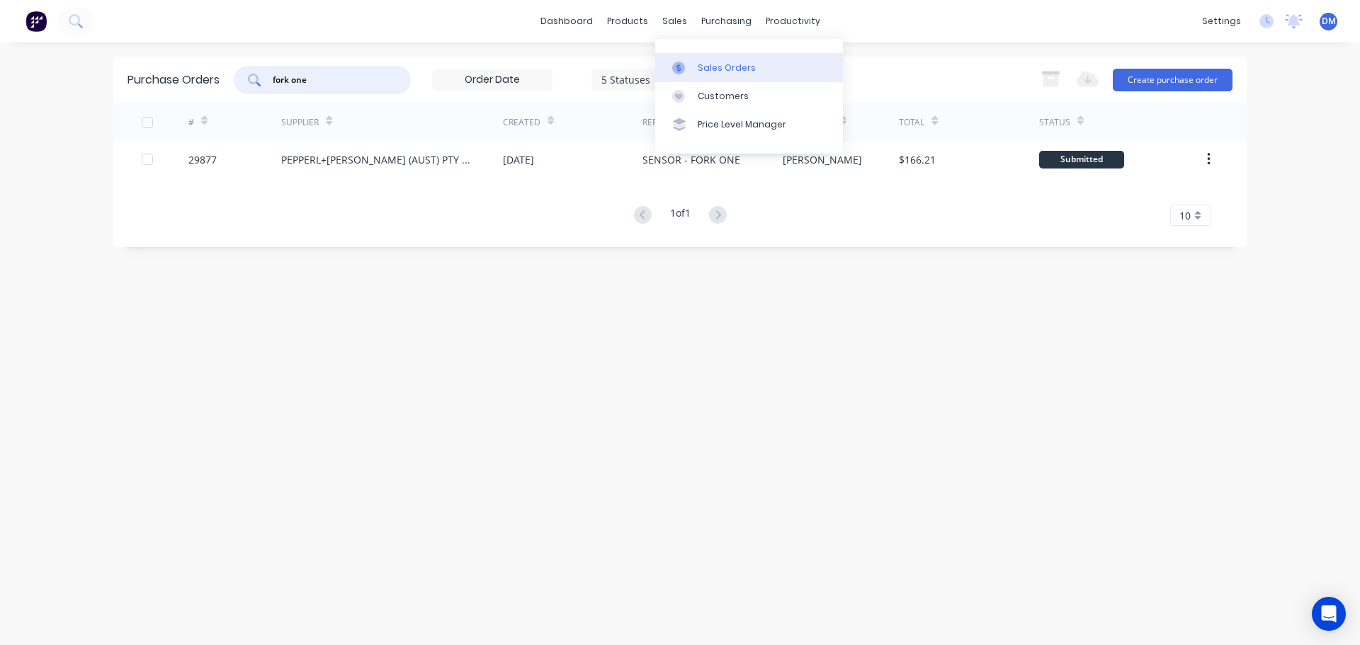
type input "fork one"
click at [699, 64] on div "Sales Orders" at bounding box center [727, 68] width 58 height 13
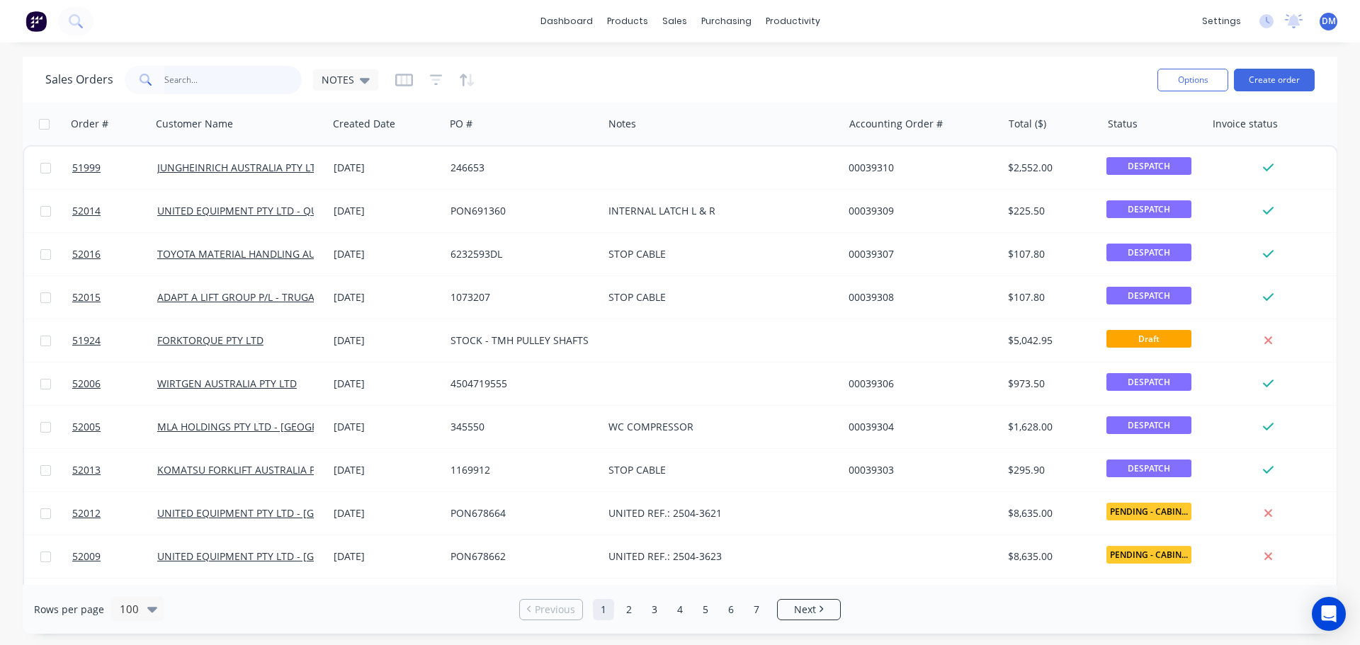
click at [249, 82] on input "text" at bounding box center [233, 80] width 138 height 28
type input "d"
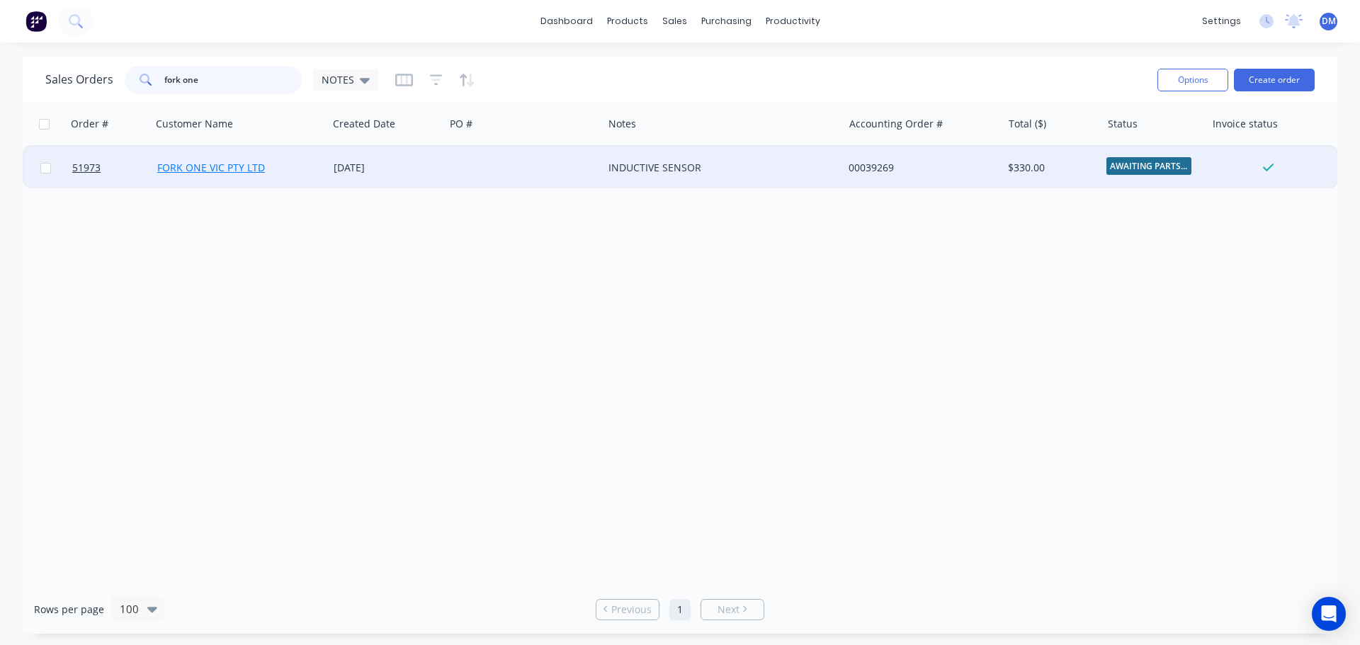
type input "fork one"
click at [205, 163] on link "FORK ONE VIC PTY LTD" at bounding box center [211, 167] width 108 height 13
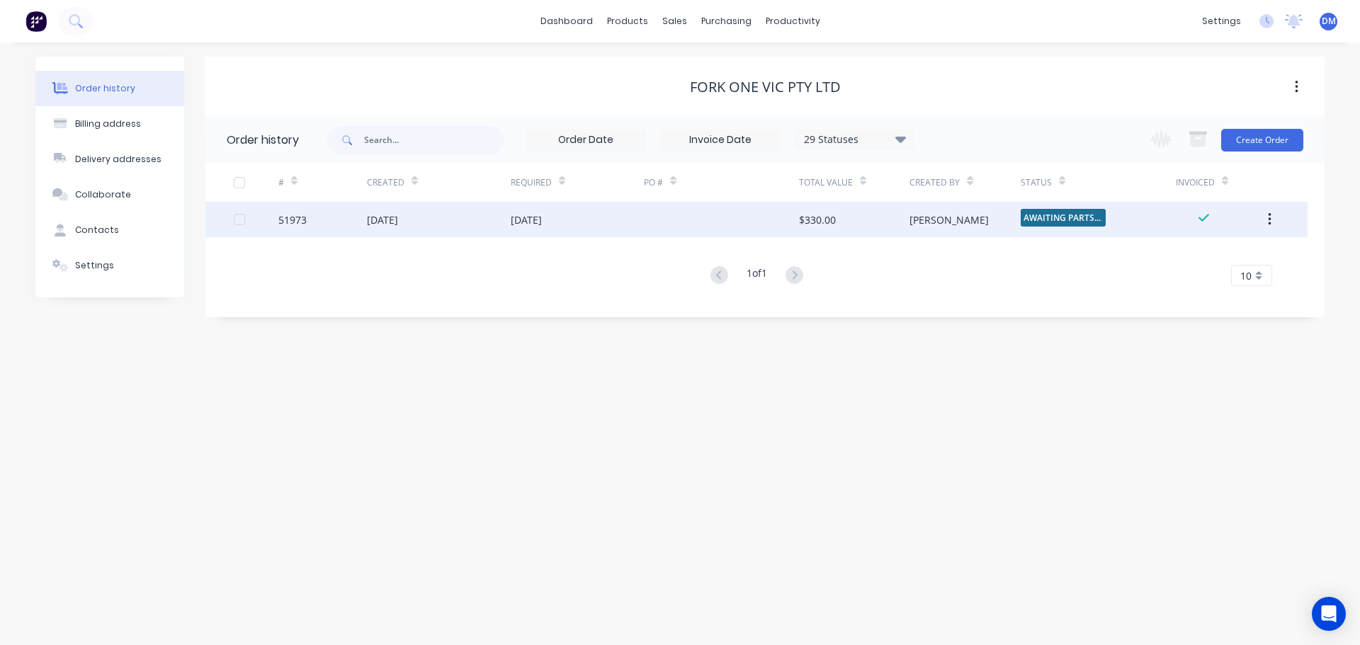
click at [872, 225] on div "$330.00" at bounding box center [854, 219] width 110 height 35
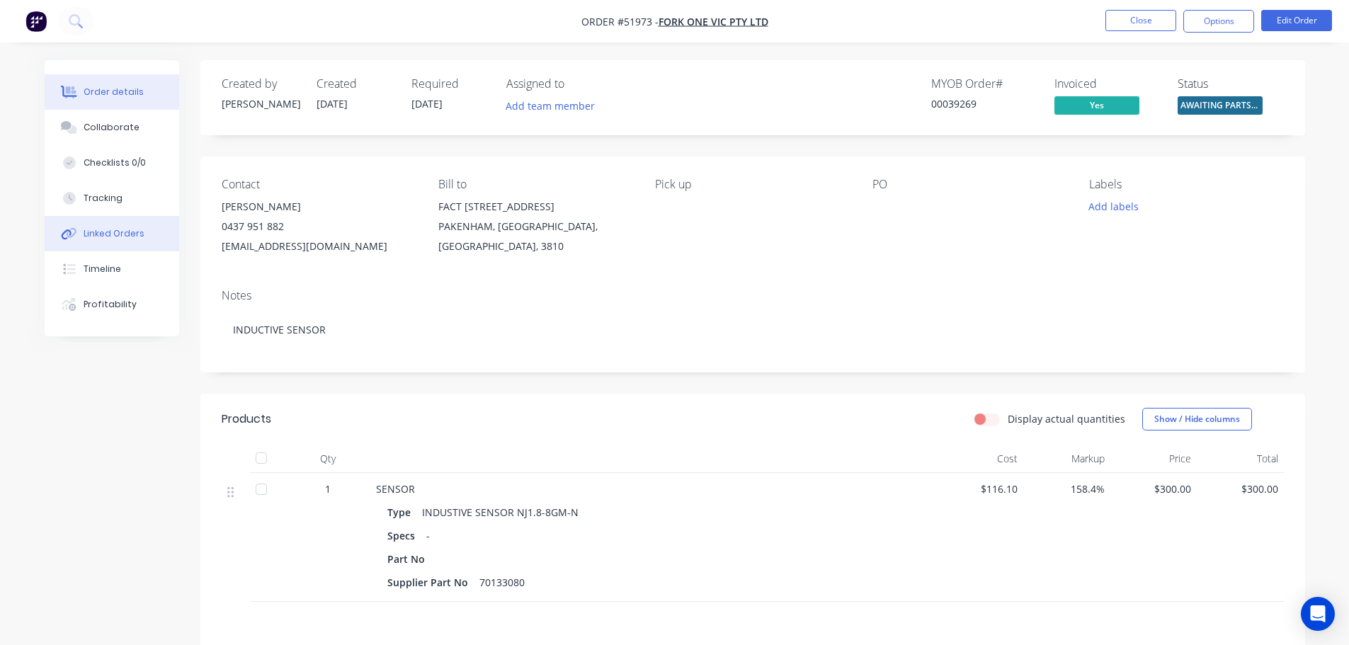
click at [121, 233] on div "Linked Orders" at bounding box center [114, 233] width 61 height 13
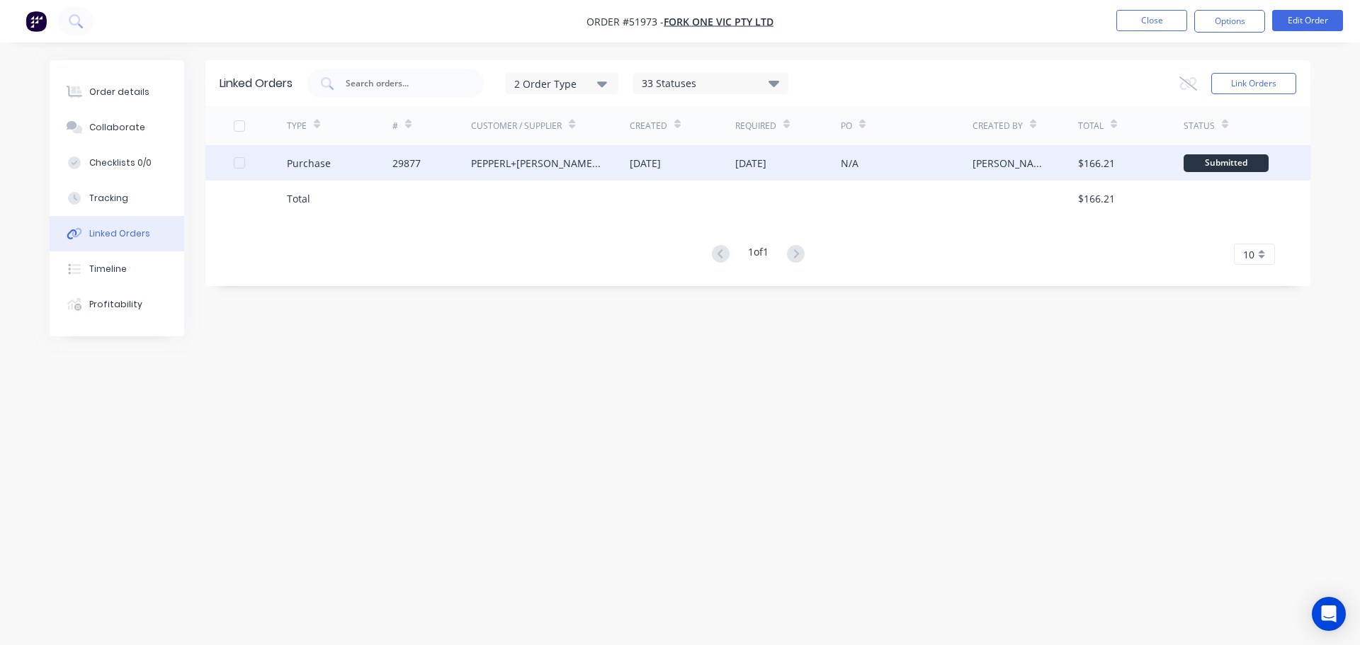
click at [815, 161] on div "15 Aug 2025" at bounding box center [788, 162] width 106 height 35
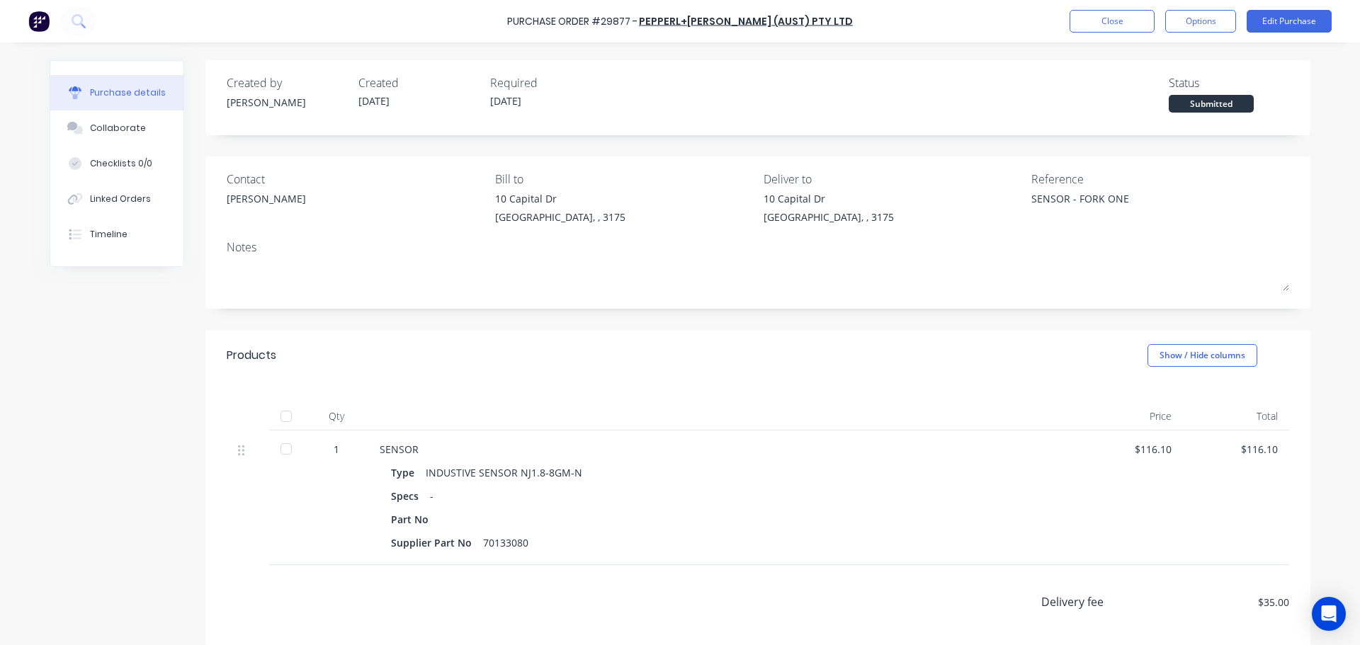
click at [268, 201] on div "Nino Piscioneri" at bounding box center [266, 198] width 79 height 15
click at [248, 201] on div "Nino Piscioneri" at bounding box center [266, 198] width 79 height 15
click at [1267, 28] on button "Edit Purchase" at bounding box center [1288, 21] width 85 height 23
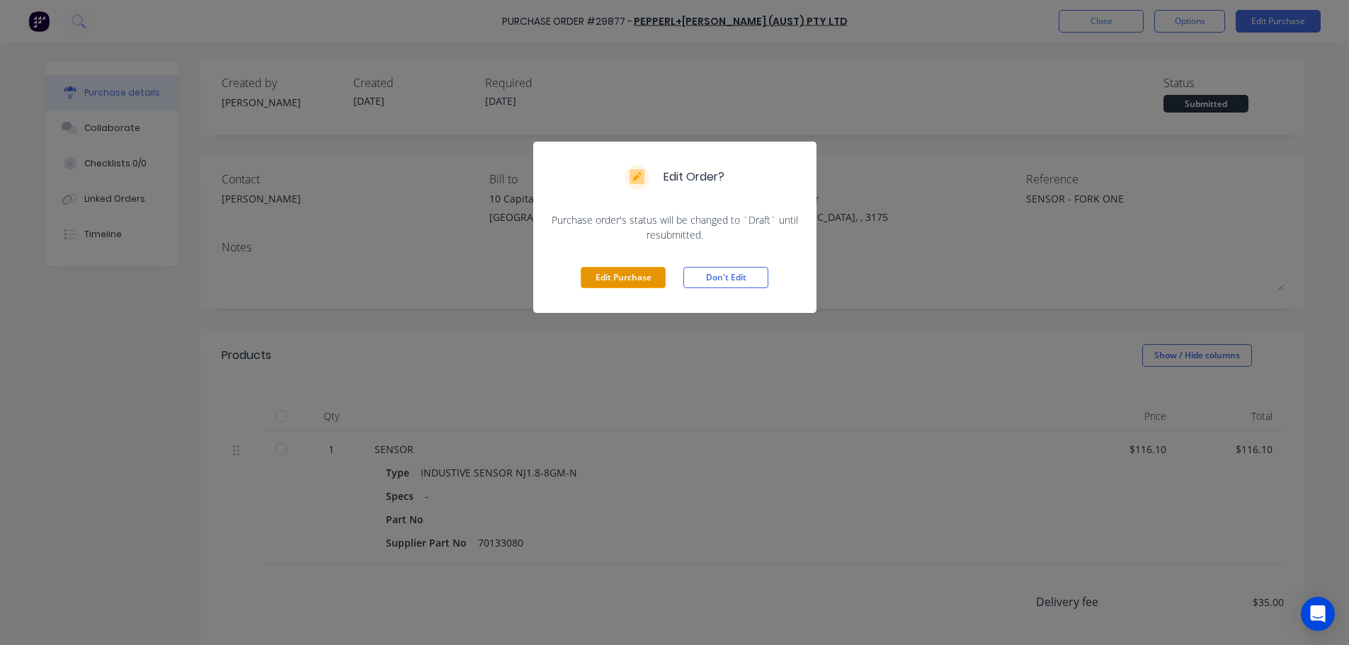
click at [607, 284] on button "Edit Purchase" at bounding box center [623, 277] width 85 height 21
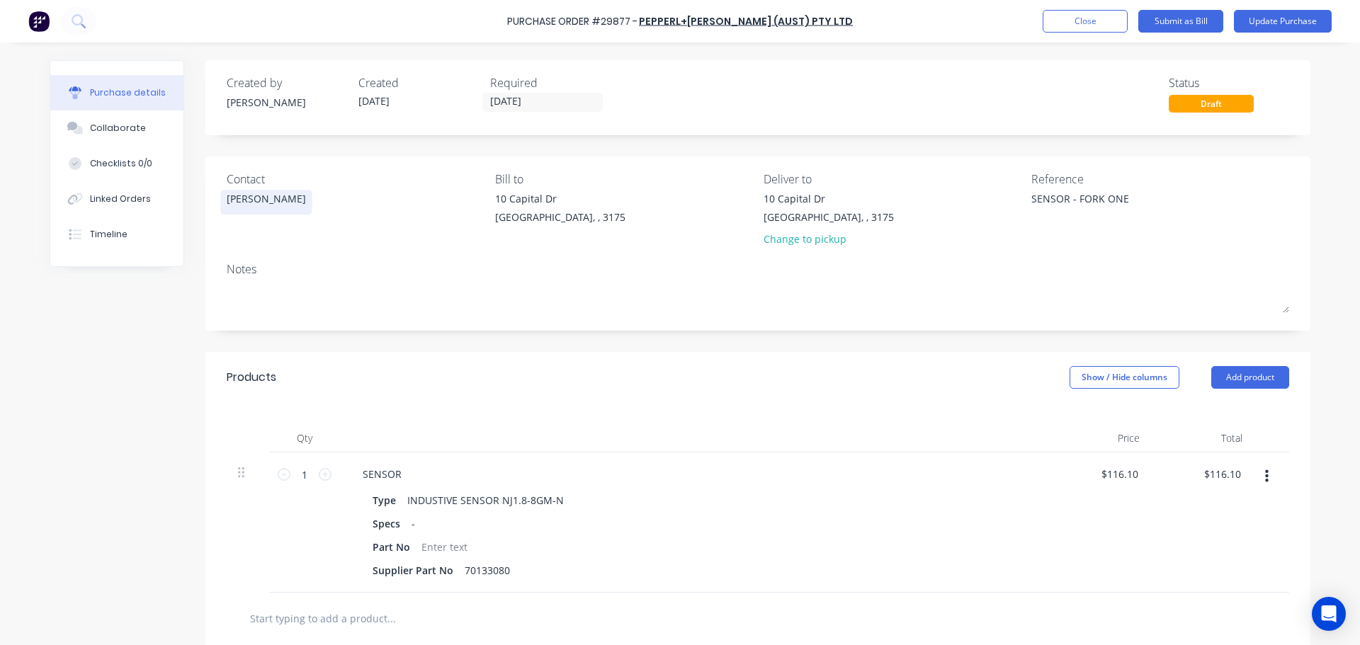
click at [231, 206] on div "Nino Piscioneri" at bounding box center [266, 202] width 79 height 22
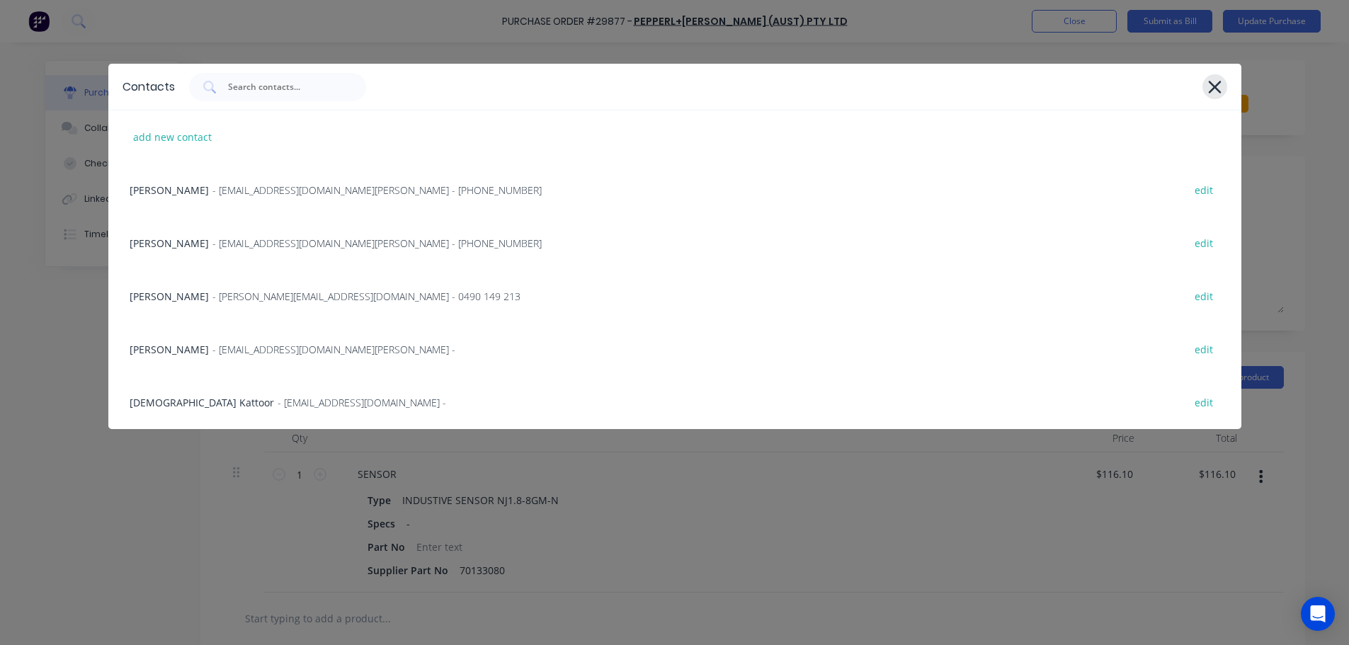
click at [1225, 86] on div at bounding box center [1215, 86] width 25 height 25
click at [1217, 91] on icon at bounding box center [1214, 87] width 13 height 13
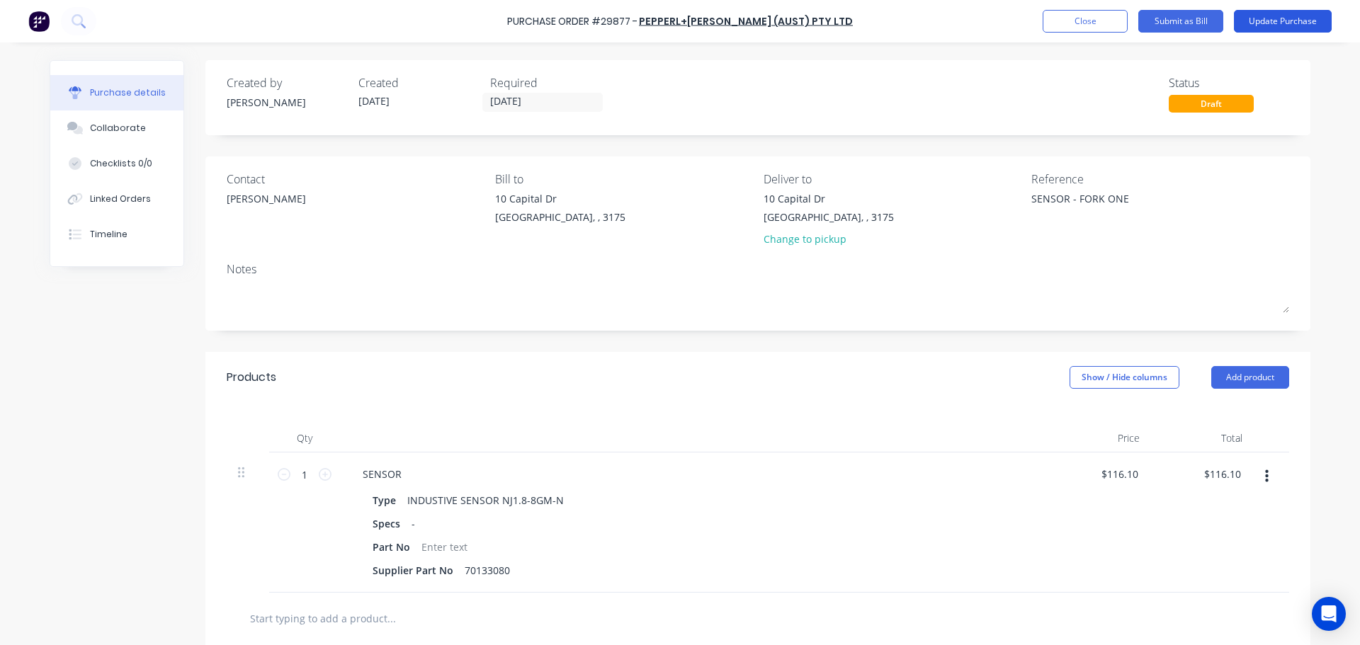
click at [1274, 25] on button "Update Purchase" at bounding box center [1283, 21] width 98 height 23
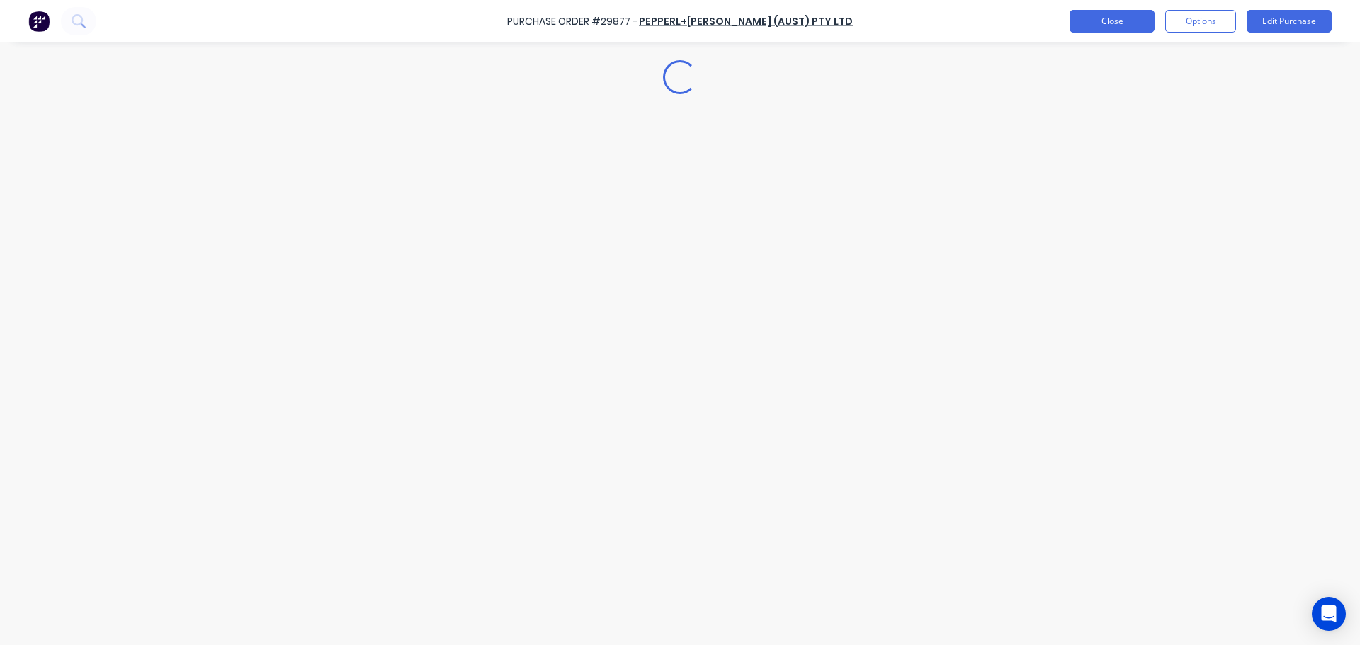
type textarea "x"
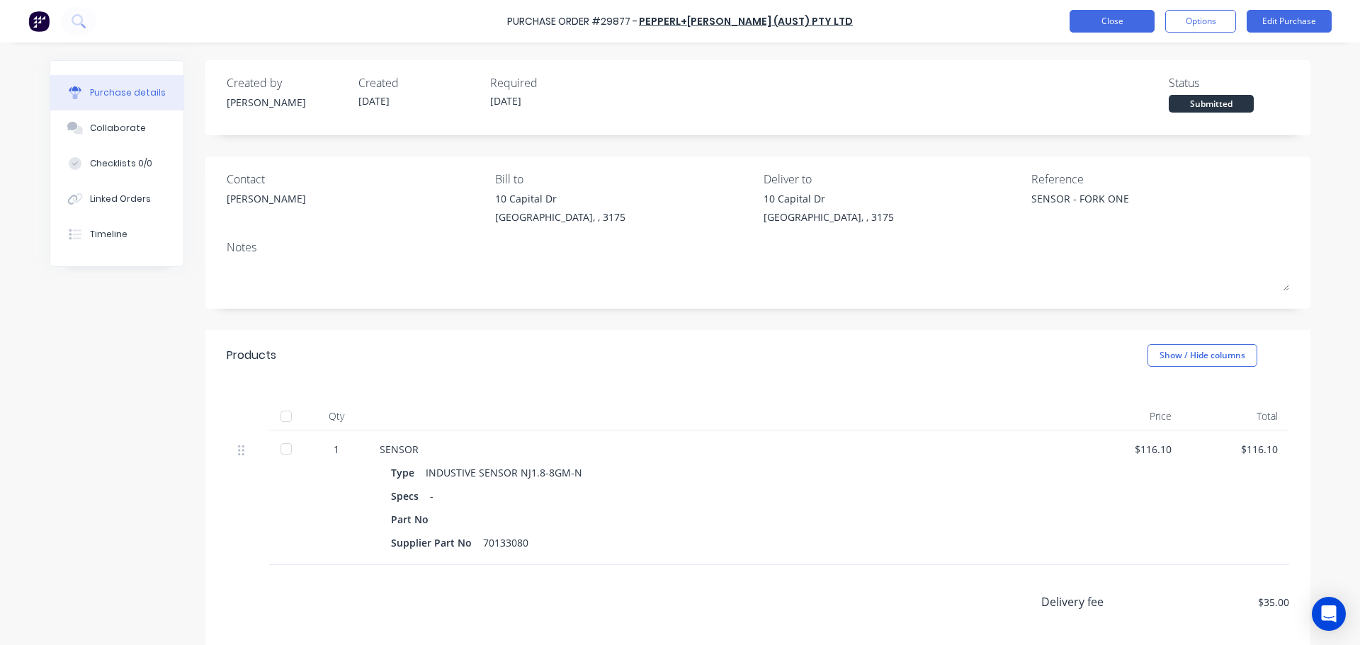
click at [1081, 26] on button "Close" at bounding box center [1111, 21] width 85 height 23
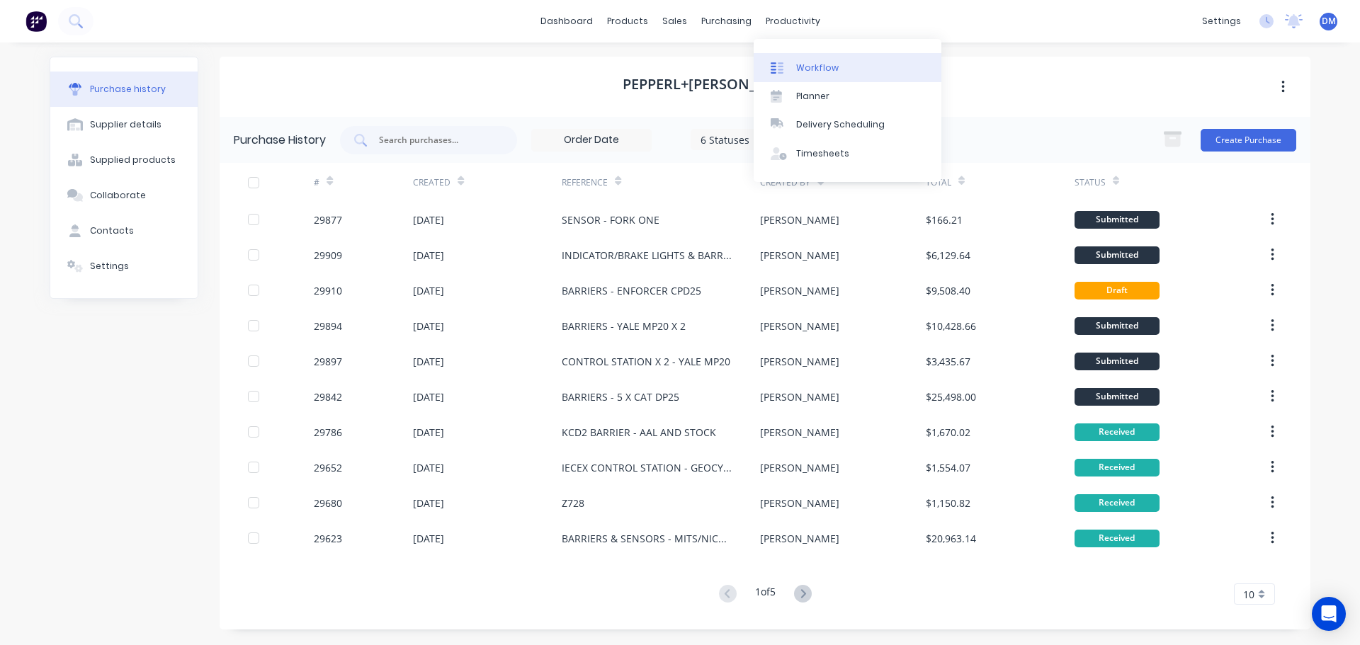
click at [807, 69] on div "Workflow" at bounding box center [817, 68] width 42 height 13
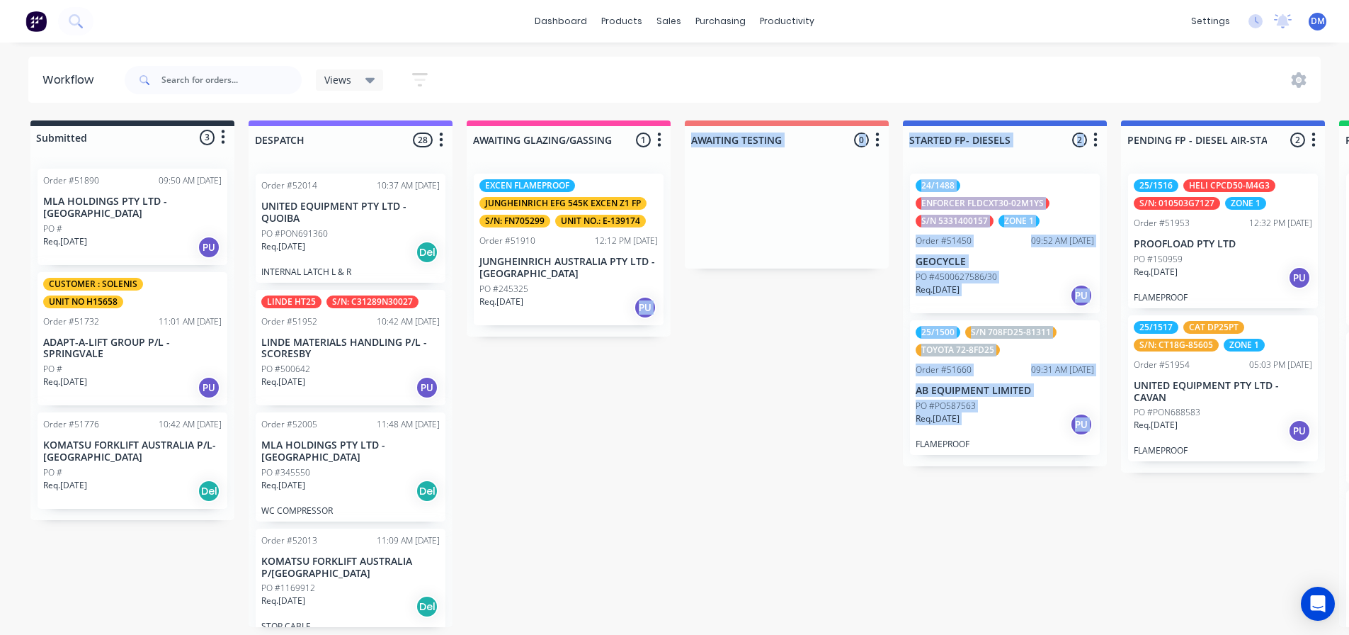
drag, startPoint x: 808, startPoint y: 485, endPoint x: 598, endPoint y: 477, distance: 209.8
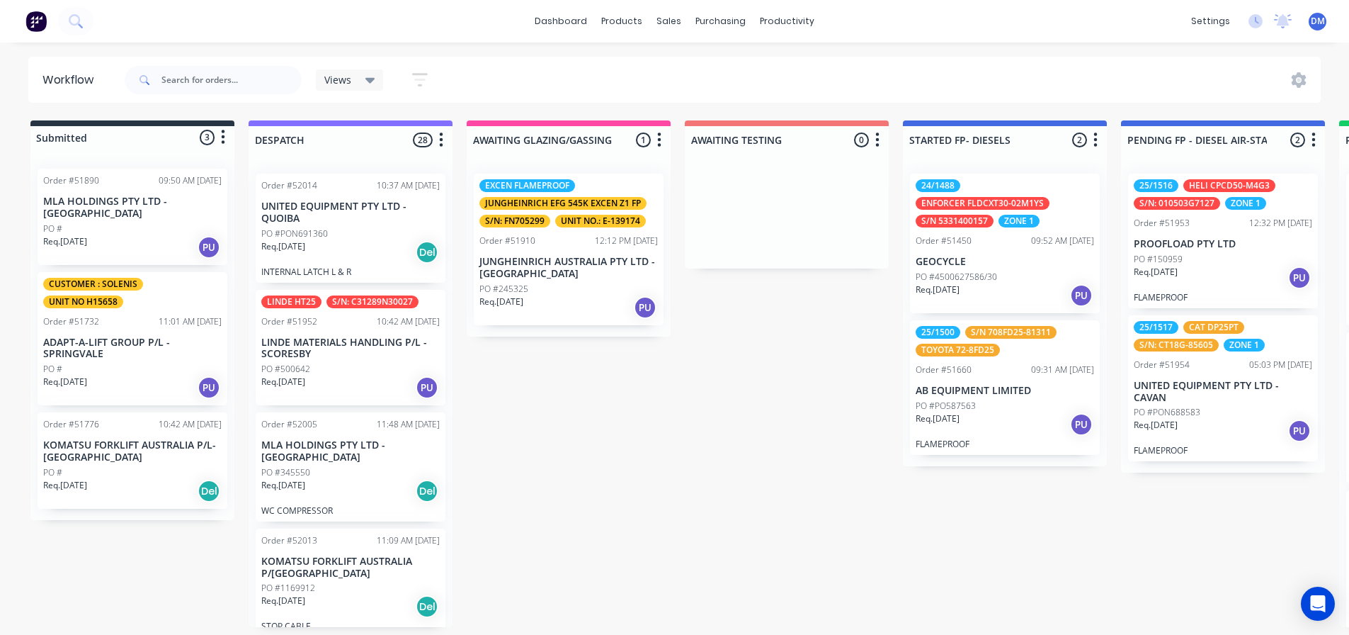
click at [32, 18] on img at bounding box center [35, 21] width 21 height 21
